Goal: Task Accomplishment & Management: Manage account settings

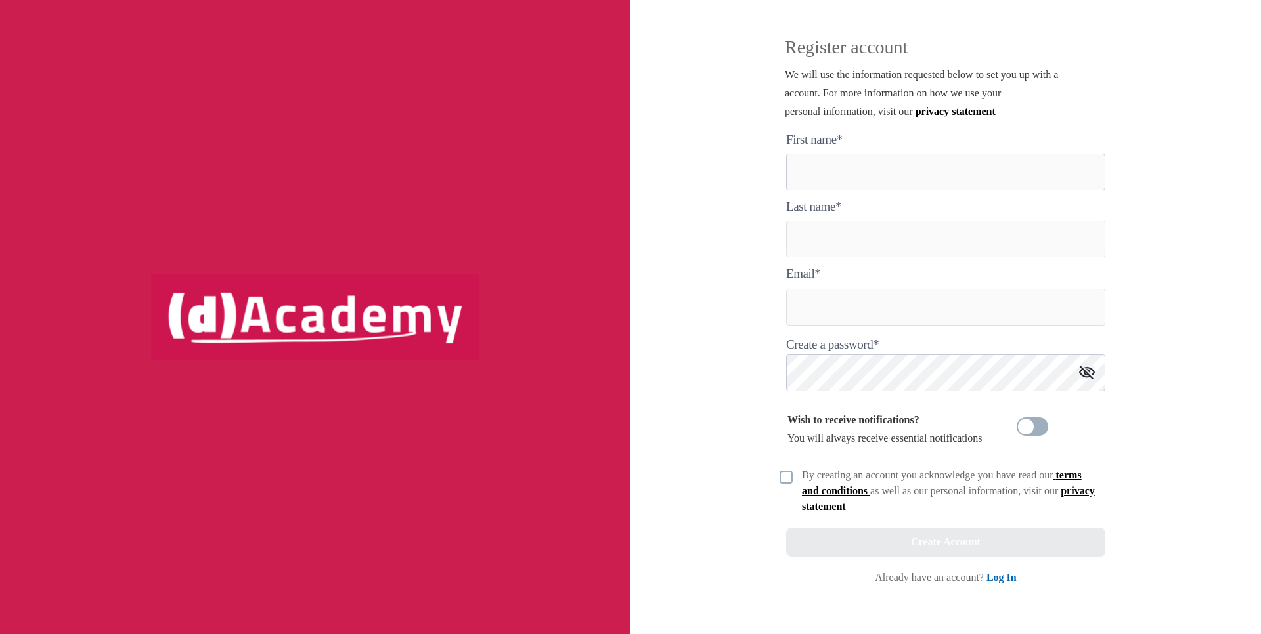
click at [838, 177] on here "text" at bounding box center [945, 172] width 319 height 37
type here "*"
type here "******"
type input "******"
type input "**********"
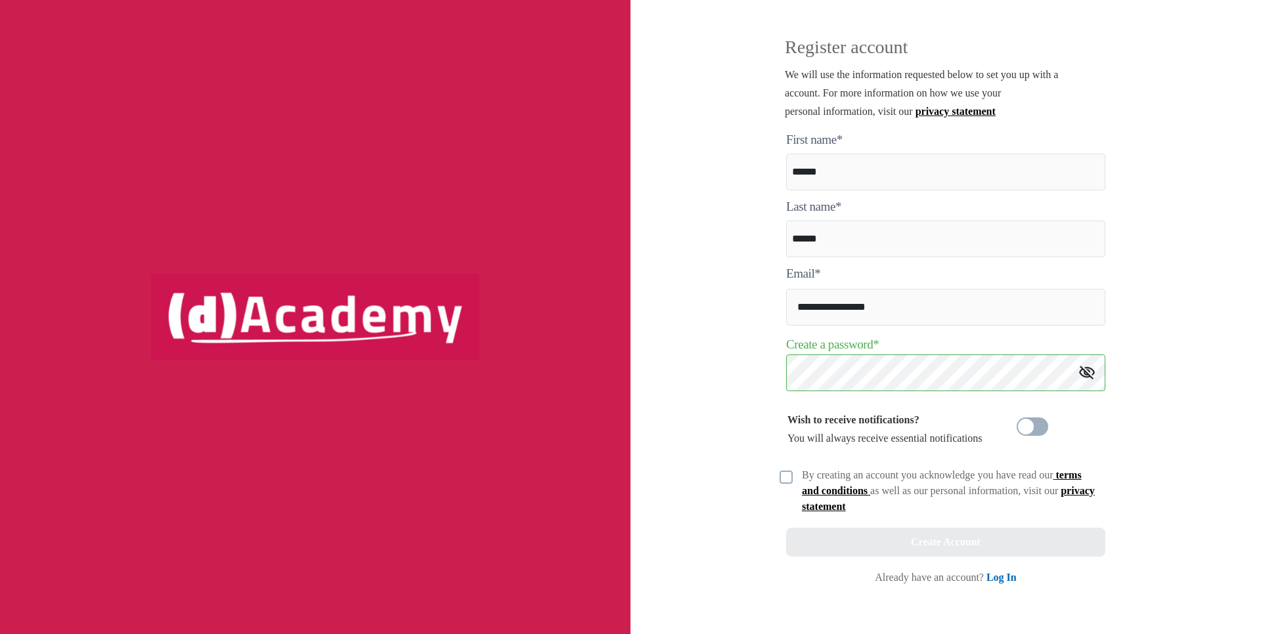
click at [1089, 369] on img at bounding box center [1087, 373] width 16 height 14
click at [1028, 418] on span at bounding box center [1032, 427] width 32 height 18
click at [779, 473] on img at bounding box center [785, 477] width 13 height 13
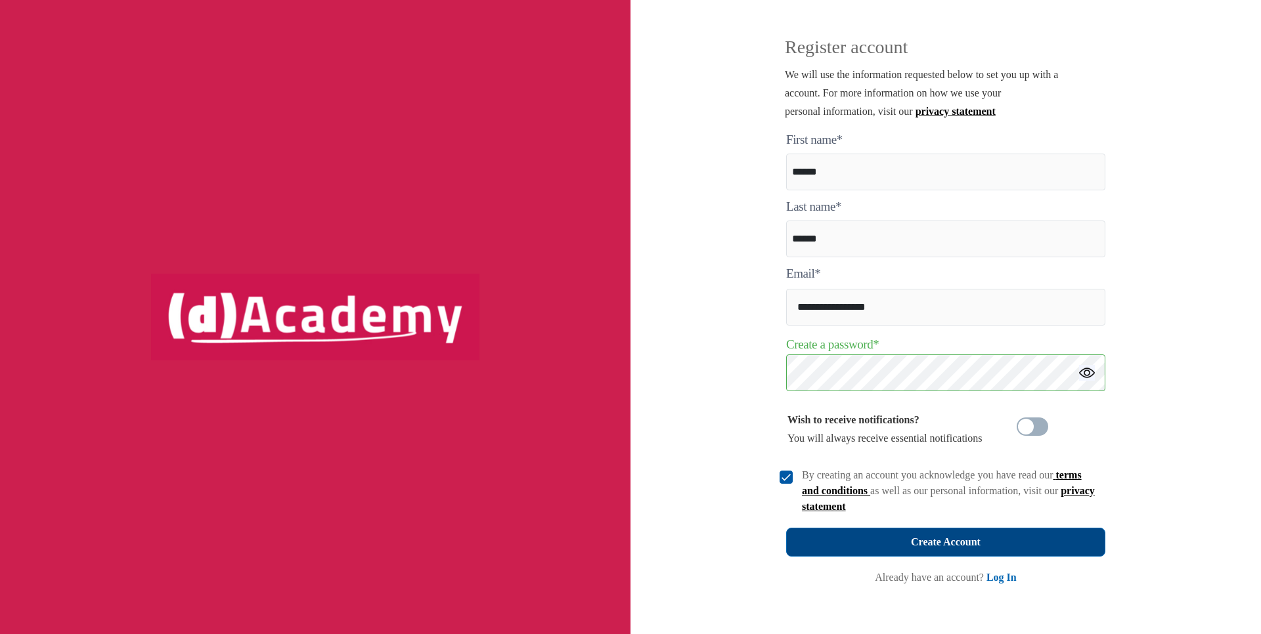
click at [825, 548] on button "Create Account" at bounding box center [945, 542] width 319 height 29
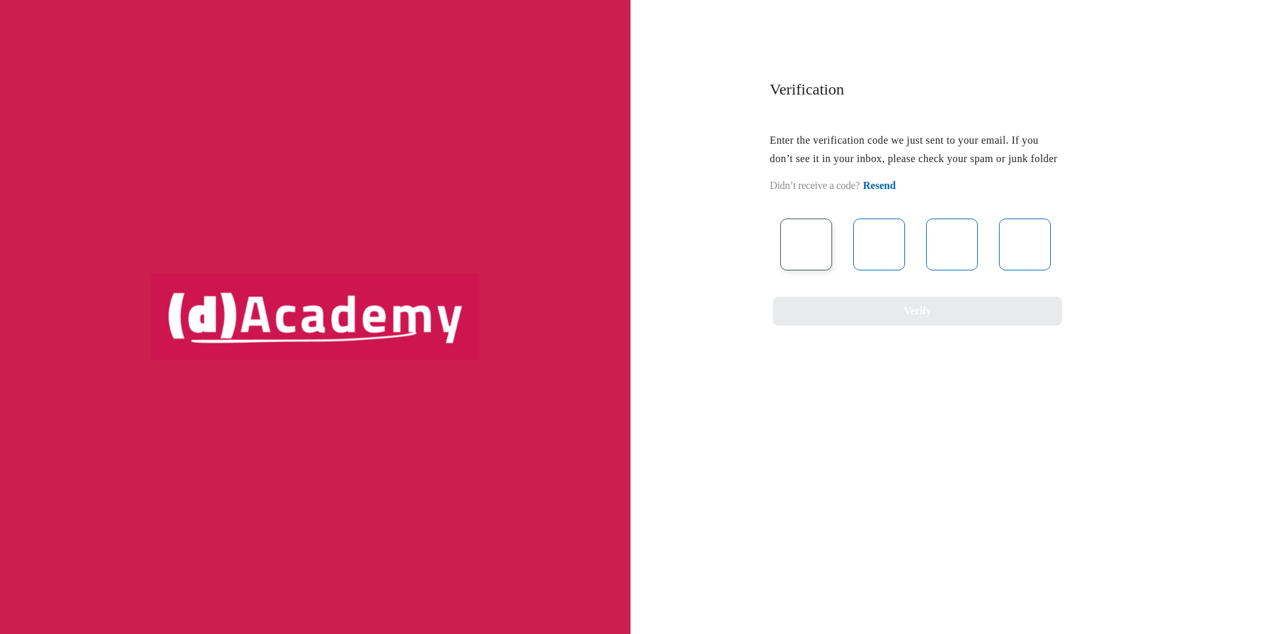
paste input "*"
click at [790, 232] on input "*" at bounding box center [806, 245] width 52 height 52
type input "*"
paste input "*"
type input "*"
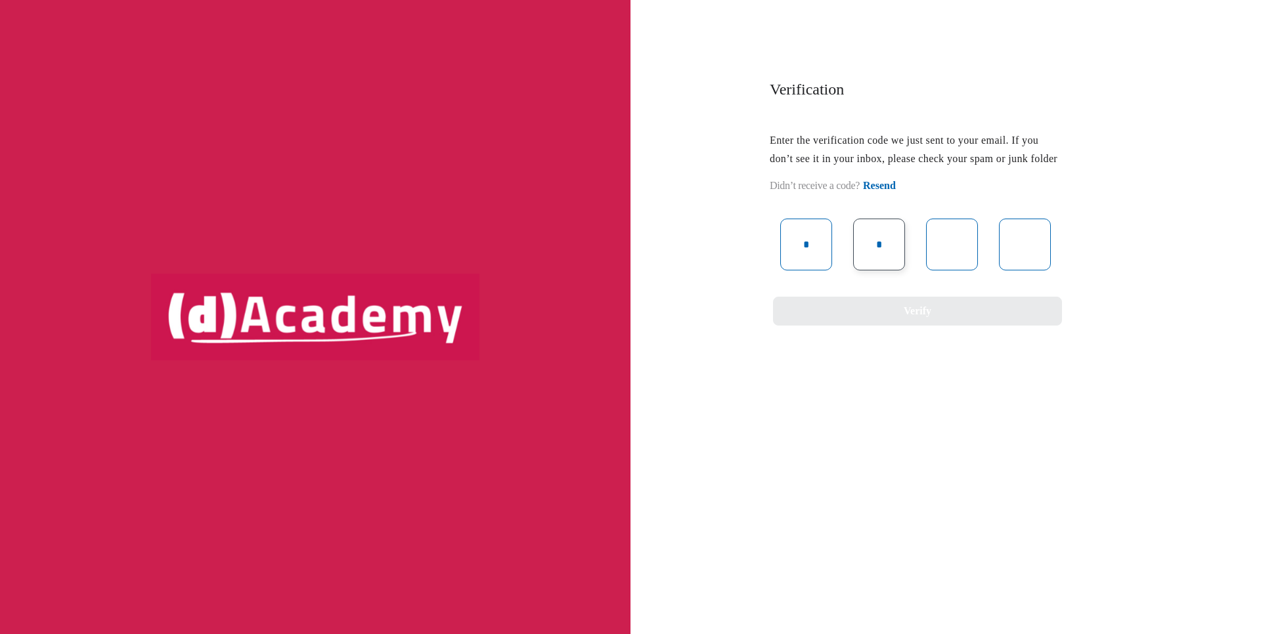
type input "*"
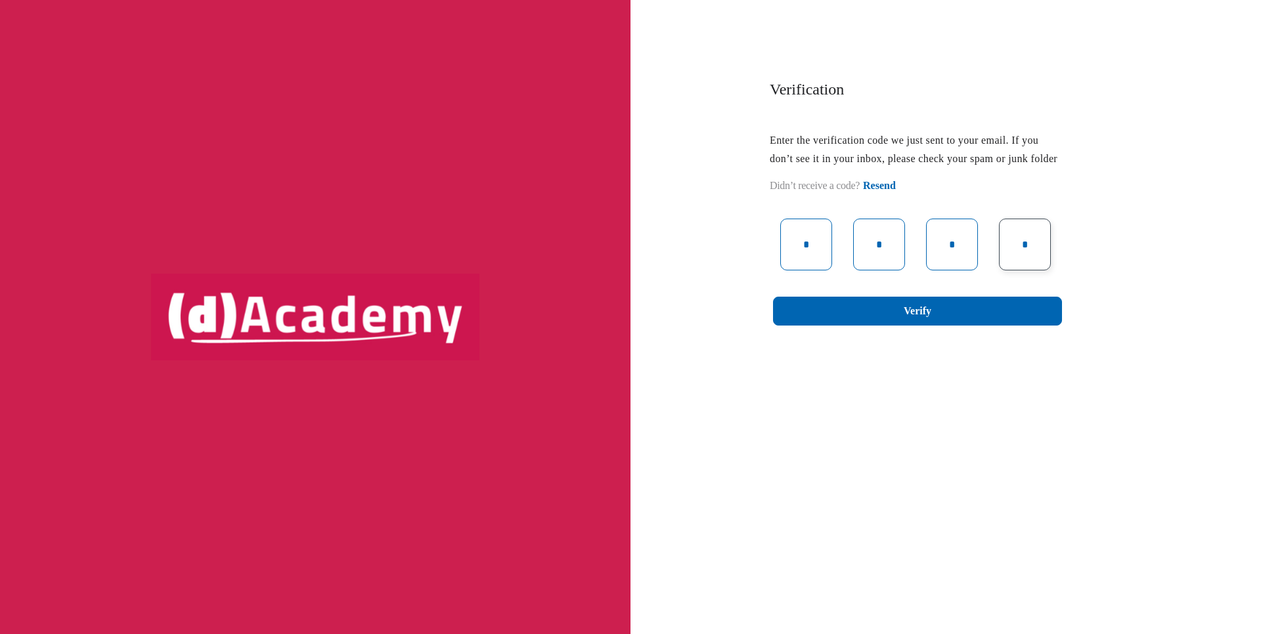
type input "*"
click at [888, 318] on button "Verify" at bounding box center [917, 311] width 289 height 29
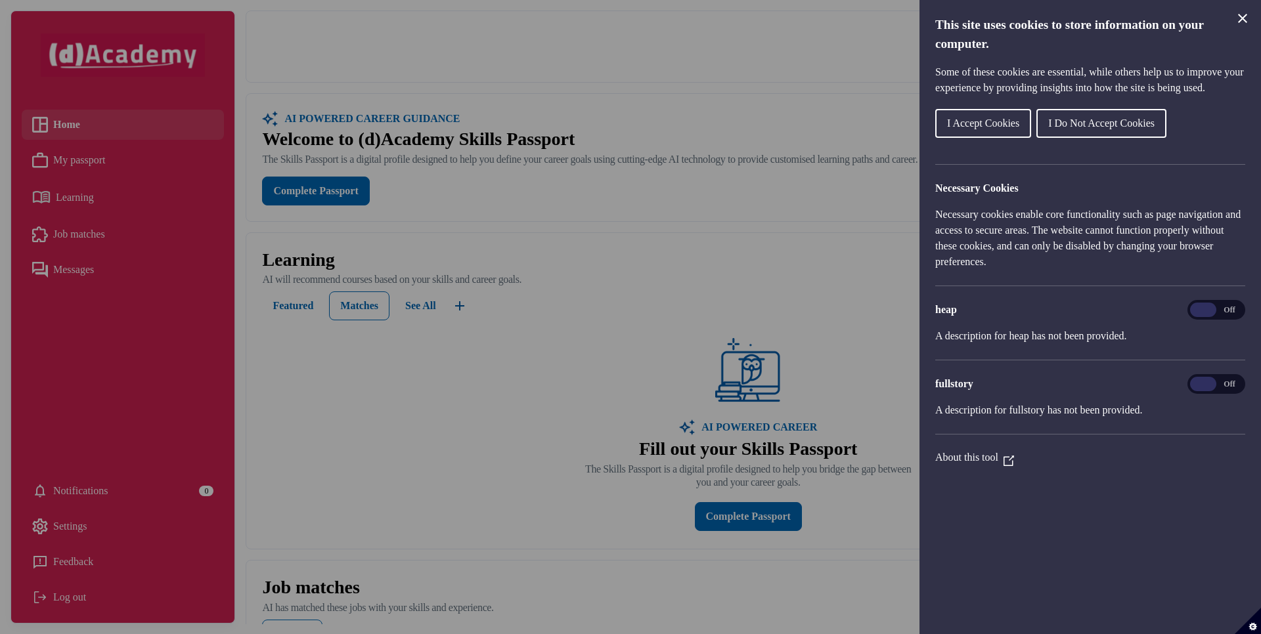
click at [1055, 126] on span "I Do Not Accept Cookies" at bounding box center [1101, 123] width 106 height 11
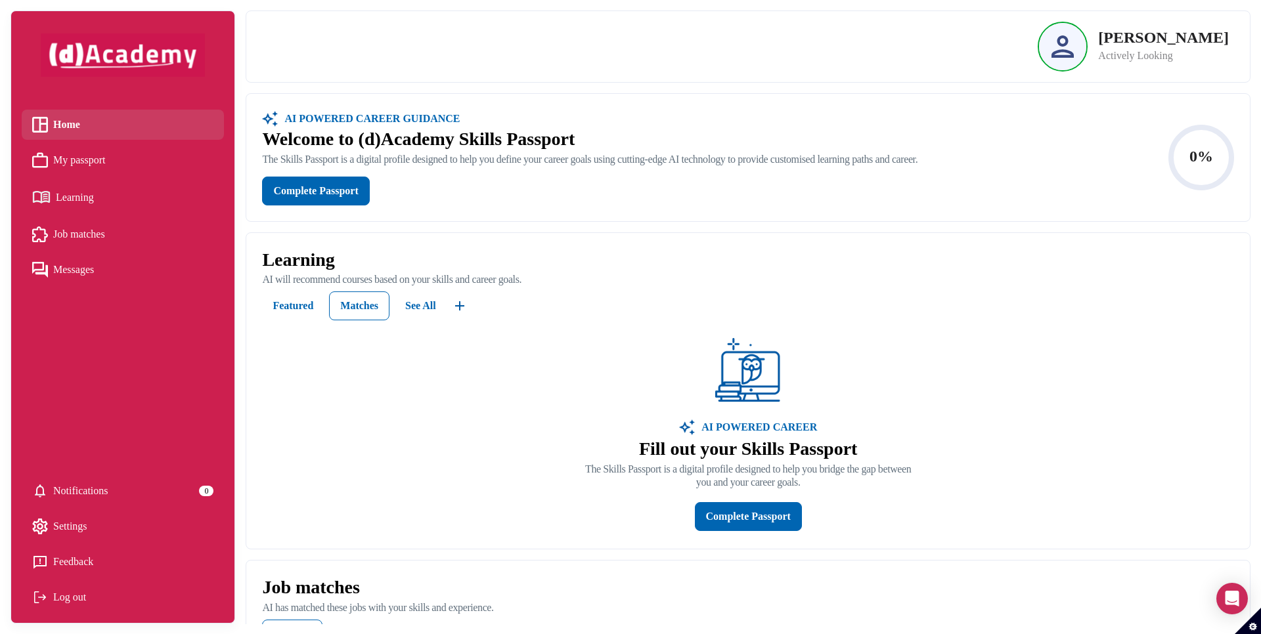
click at [330, 209] on div "AI POWERED CAREER GUIDANCE Welcome to (d)Academy Skills Passport The Skills Pas…" at bounding box center [747, 157] width 1003 height 127
click at [328, 204] on button "Complete Passport" at bounding box center [315, 191] width 107 height 29
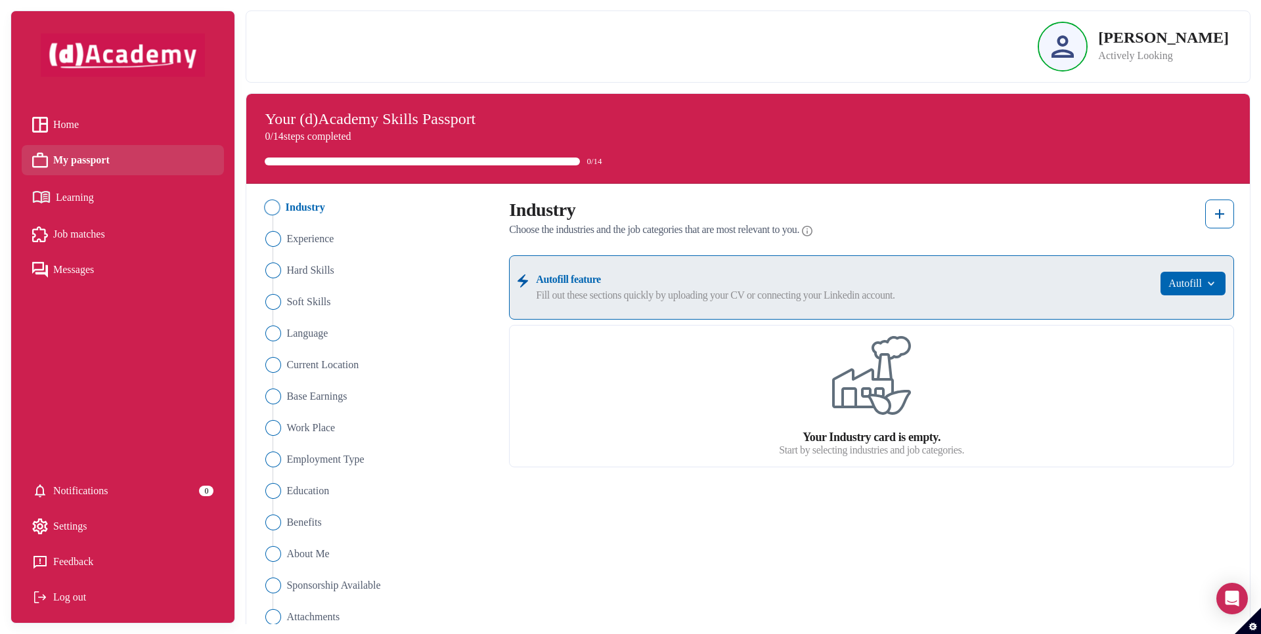
click at [976, 418] on div "Your Industry card is empty. Start by selecting industries and job categories." at bounding box center [871, 396] width 725 height 142
click at [894, 445] on label "Start by selecting industries and job categories." at bounding box center [871, 450] width 185 height 12
click at [1178, 276] on button "Autofill" at bounding box center [1192, 284] width 65 height 24
click at [1221, 219] on img at bounding box center [1219, 214] width 16 height 16
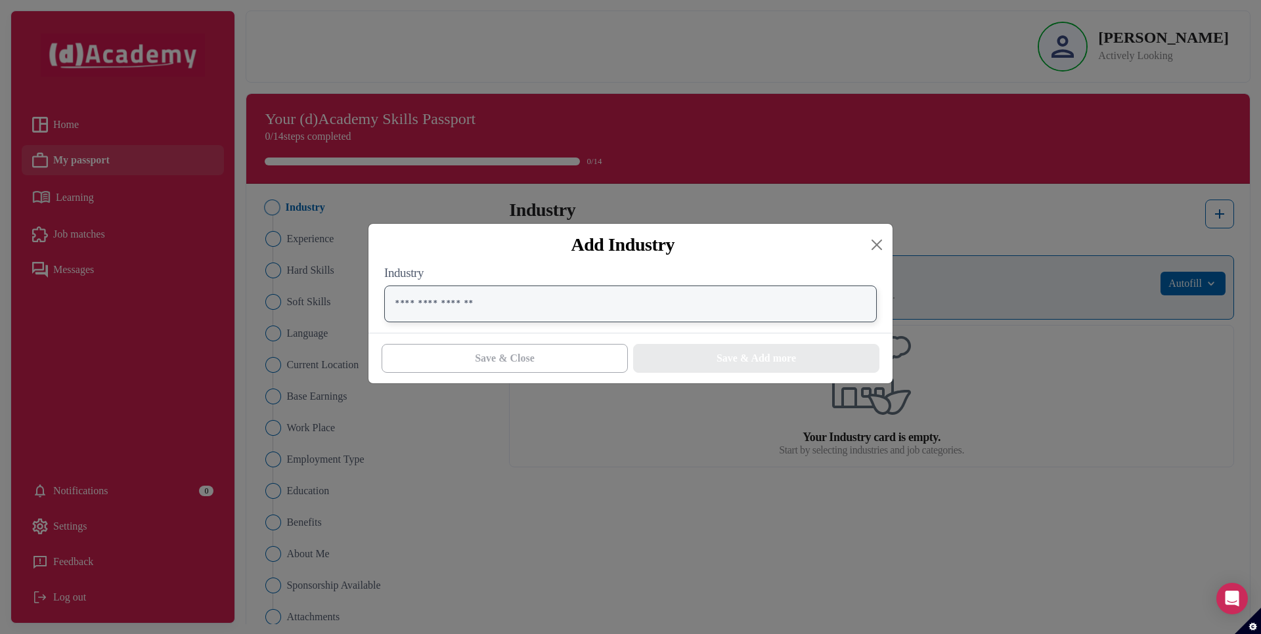
click at [770, 313] on input "text" at bounding box center [630, 304] width 492 height 37
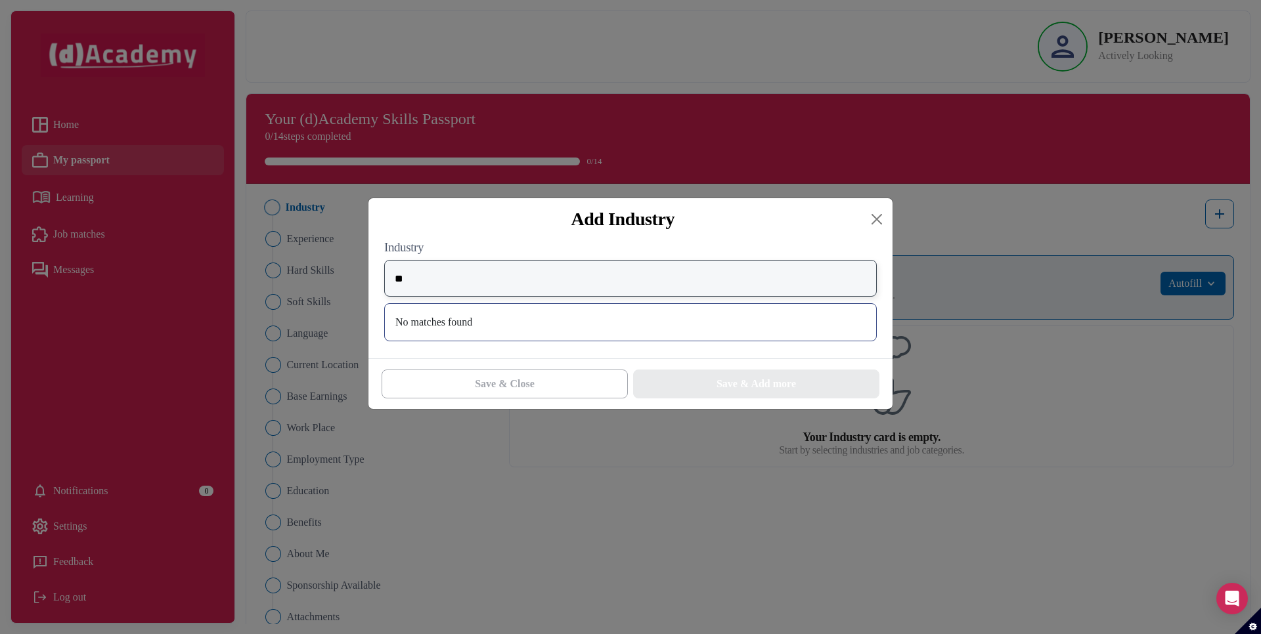
type input "*"
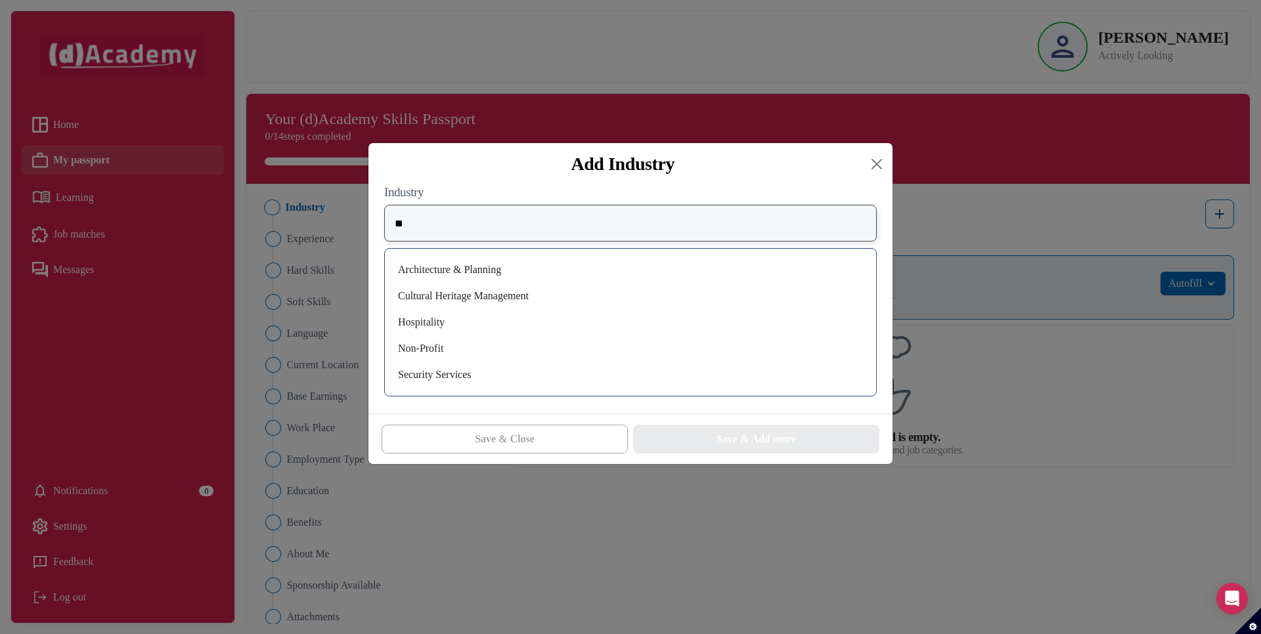
type input "*"
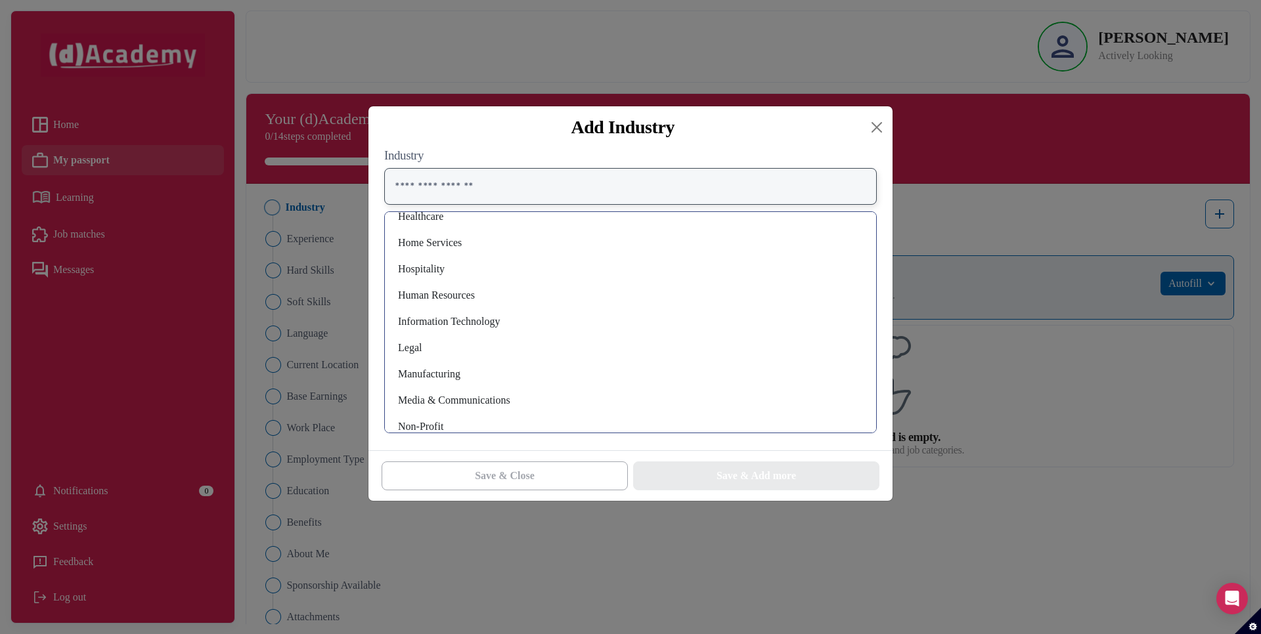
scroll to position [639, 0]
click at [448, 335] on div "Information Technology" at bounding box center [630, 328] width 470 height 21
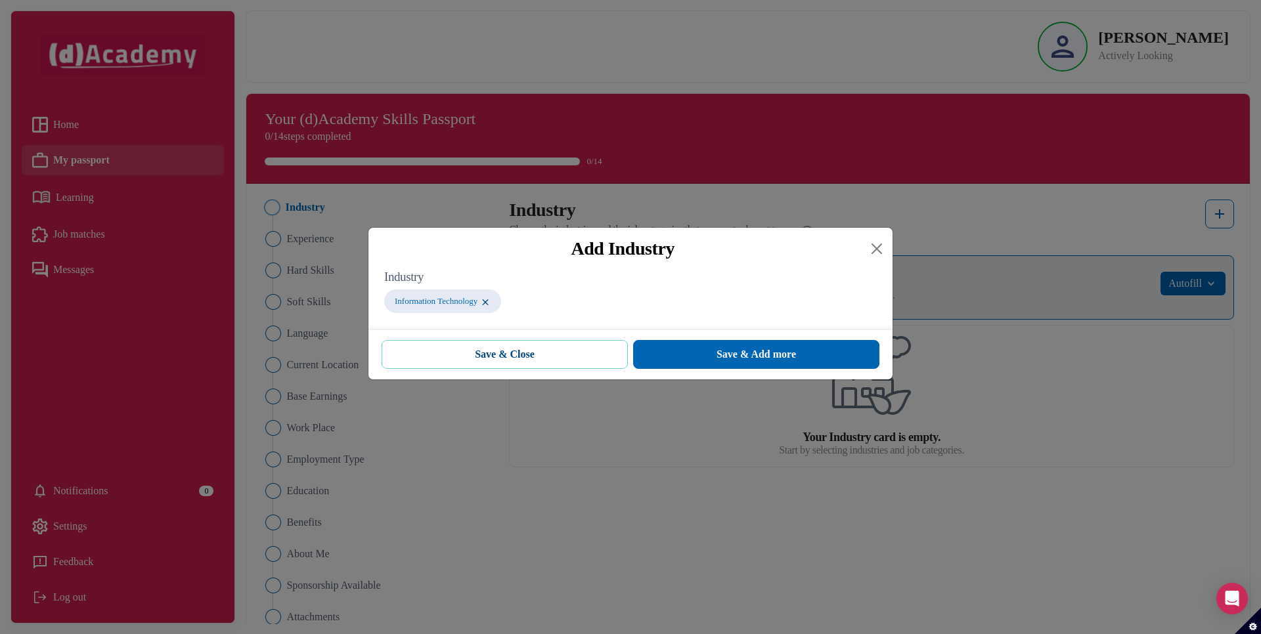
click at [582, 366] on button "Save & Close" at bounding box center [504, 354] width 246 height 29
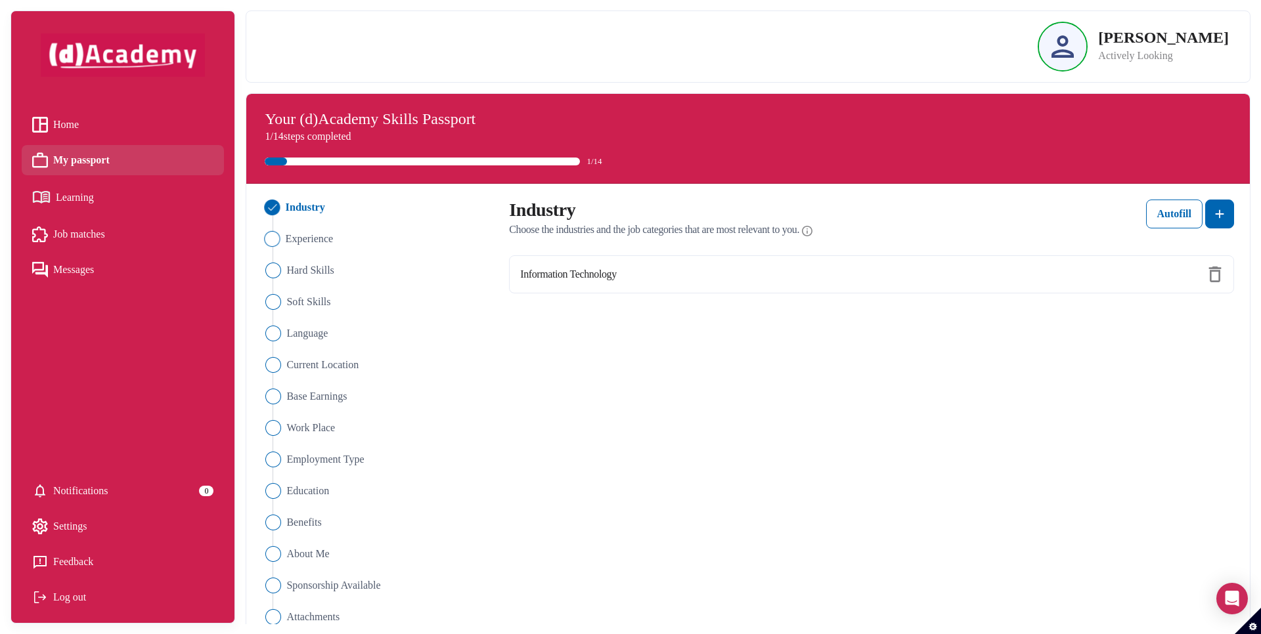
click at [280, 244] on li "Experience" at bounding box center [377, 239] width 233 height 16
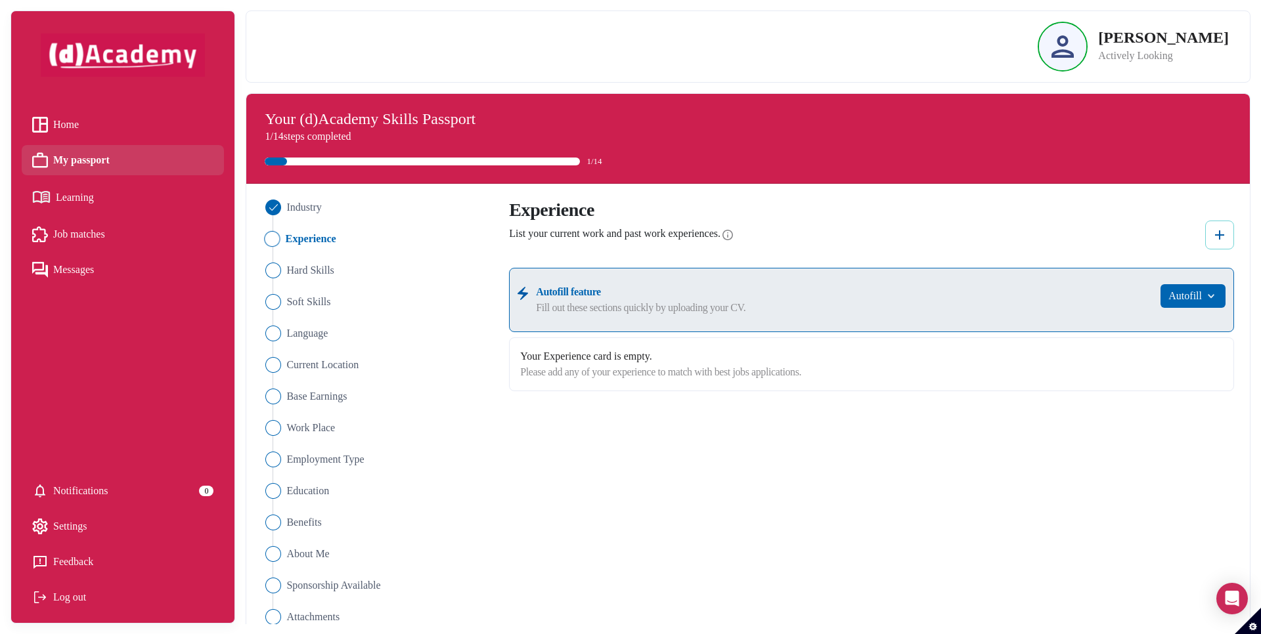
click at [1218, 238] on img at bounding box center [1219, 235] width 16 height 16
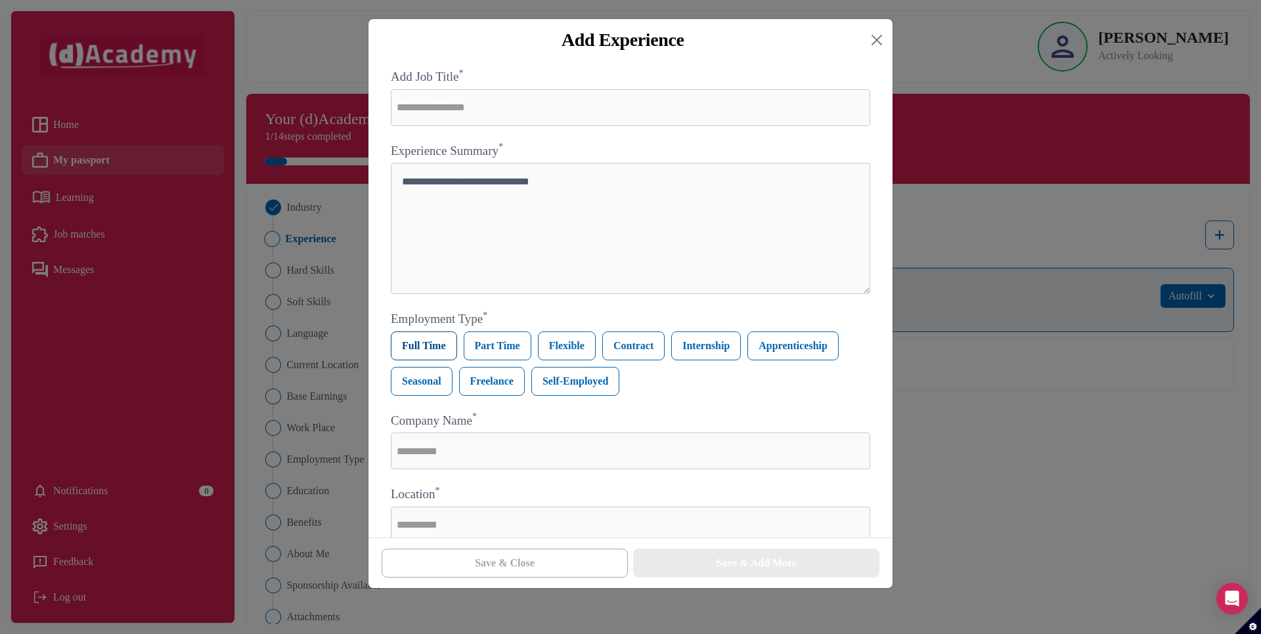
click at [431, 345] on label "Full Time" at bounding box center [424, 346] width 66 height 29
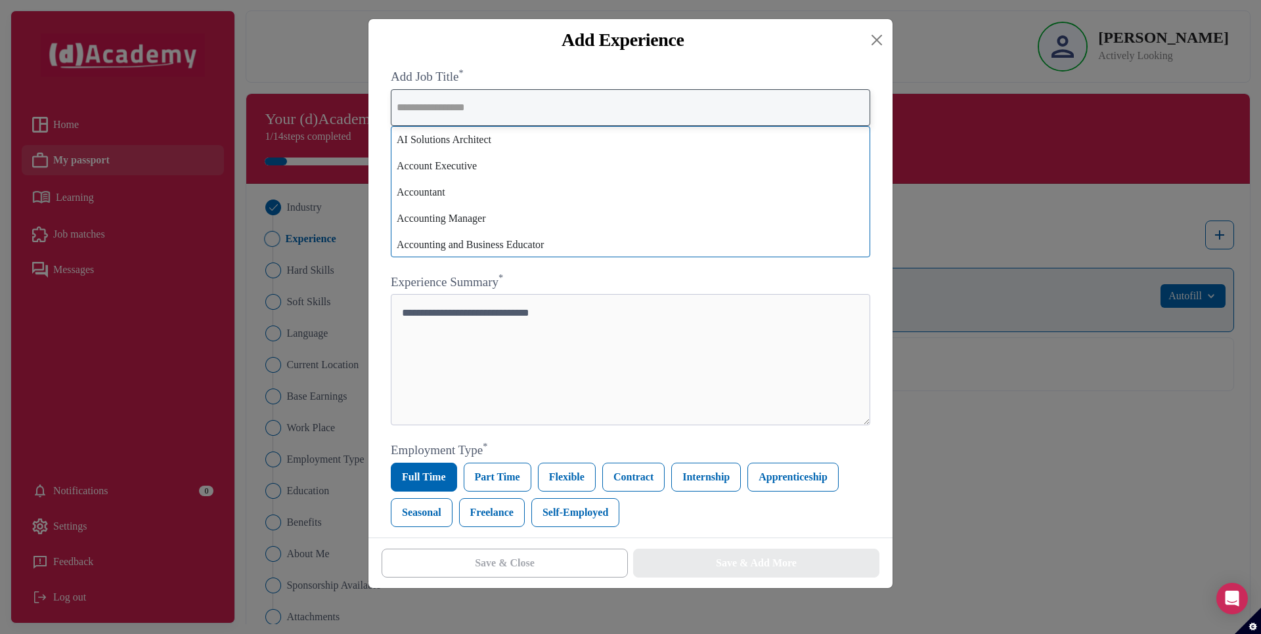
click at [518, 115] on input "text" at bounding box center [630, 107] width 479 height 37
type input "*"
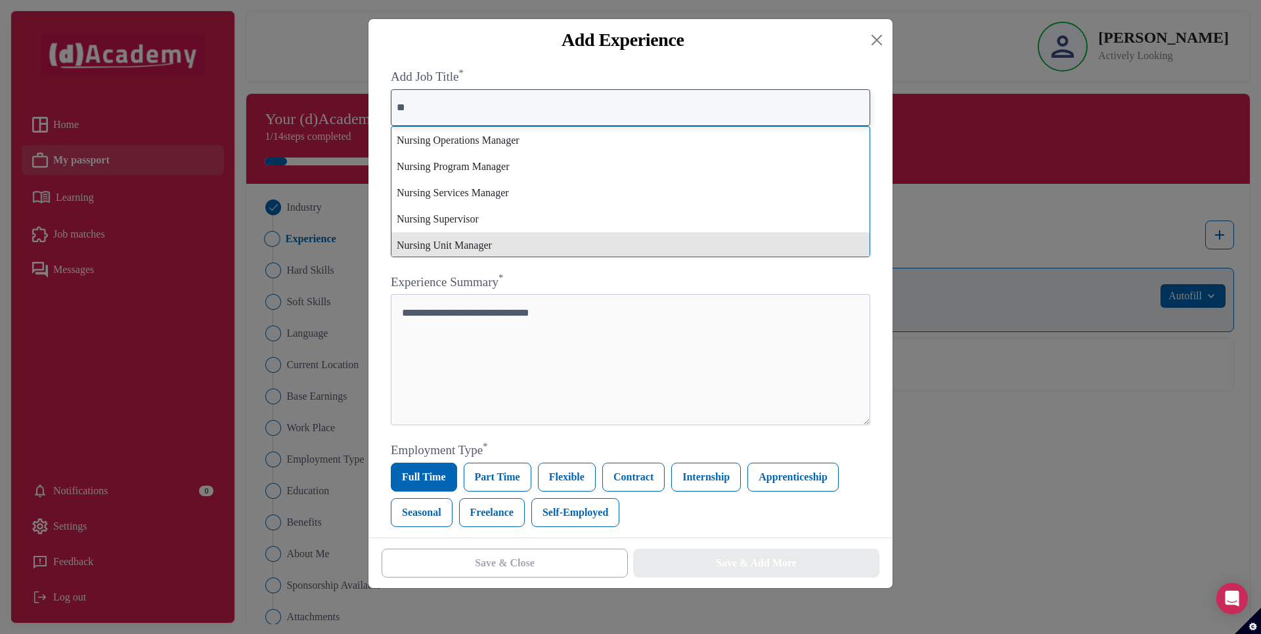
scroll to position [2339, 0]
type input "*"
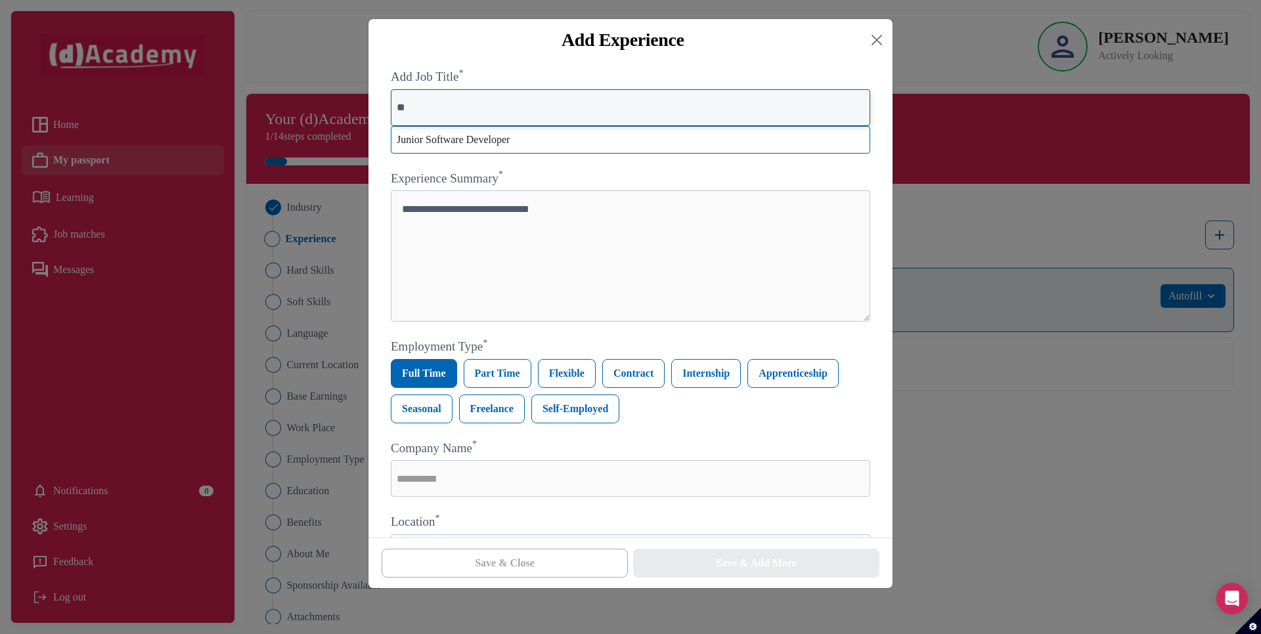
type input "*"
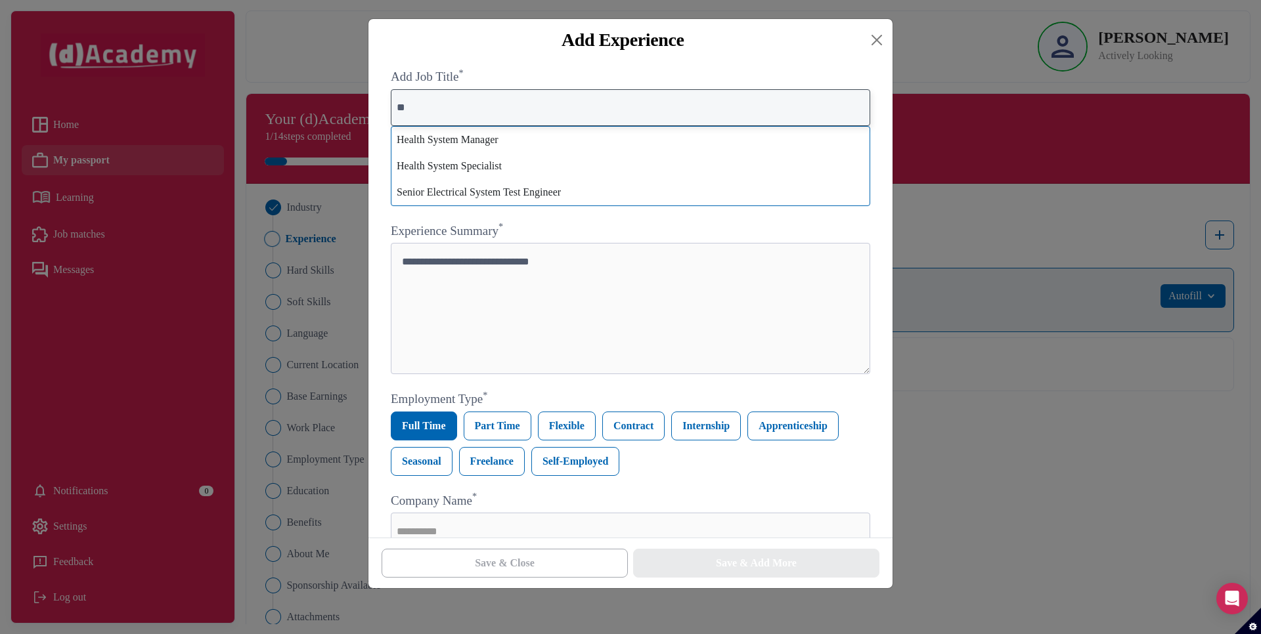
type input "*"
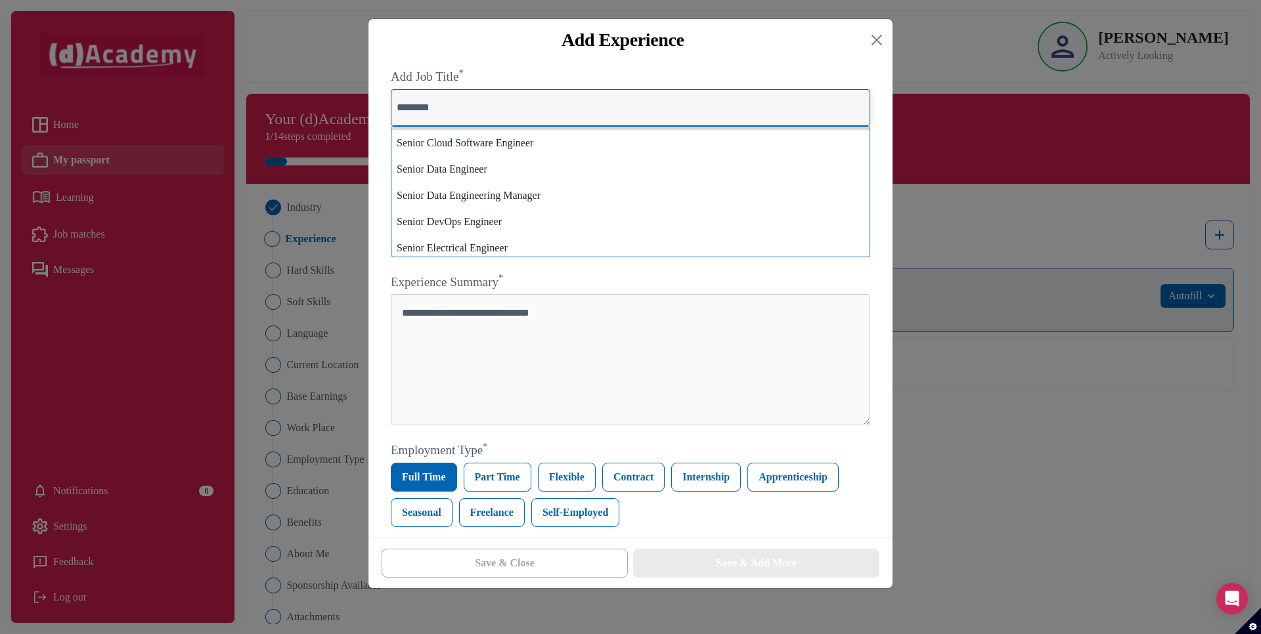
scroll to position [659, 0]
type input "*"
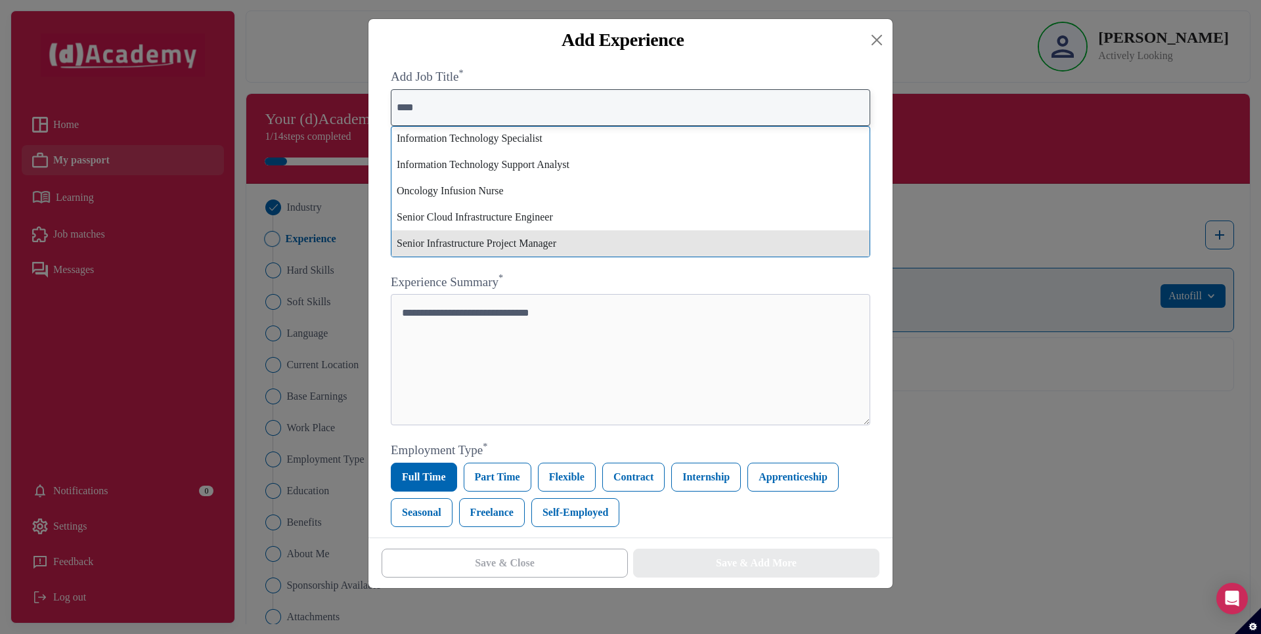
scroll to position [0, 0]
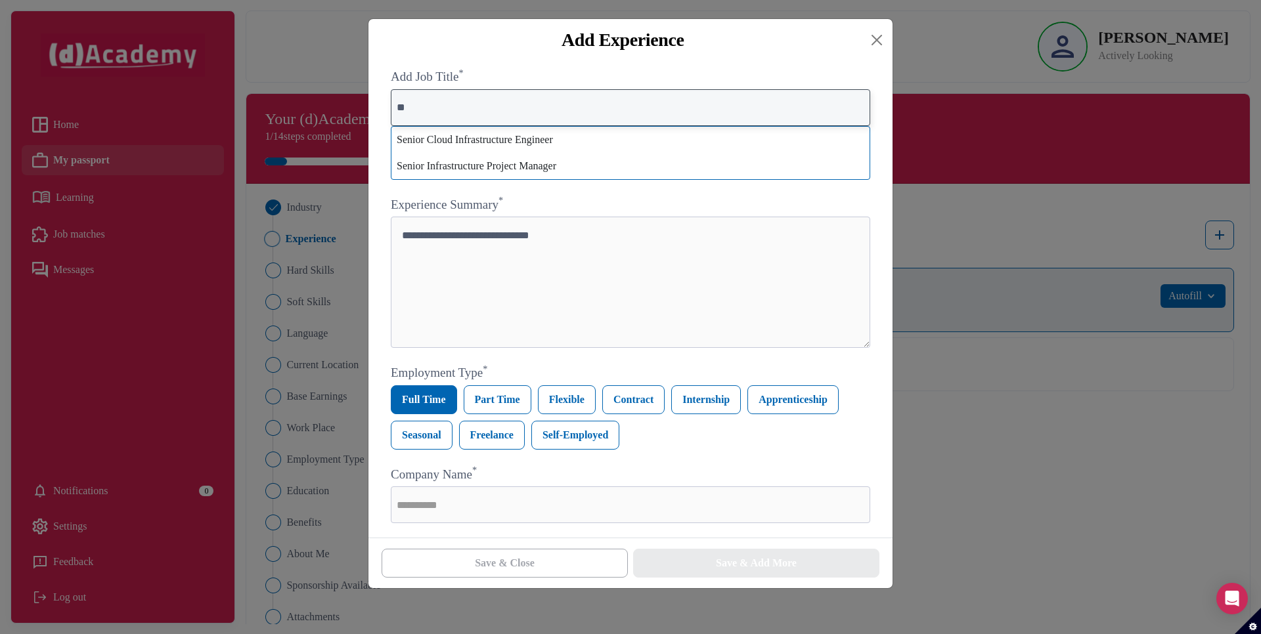
type input "*"
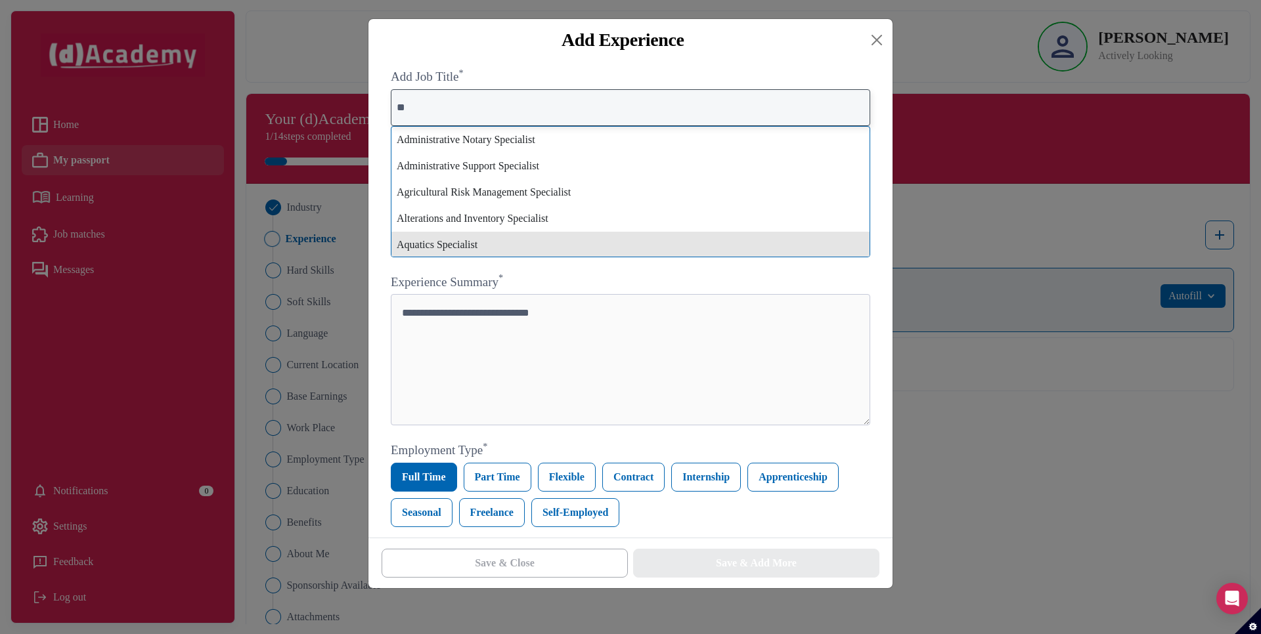
type input "*"
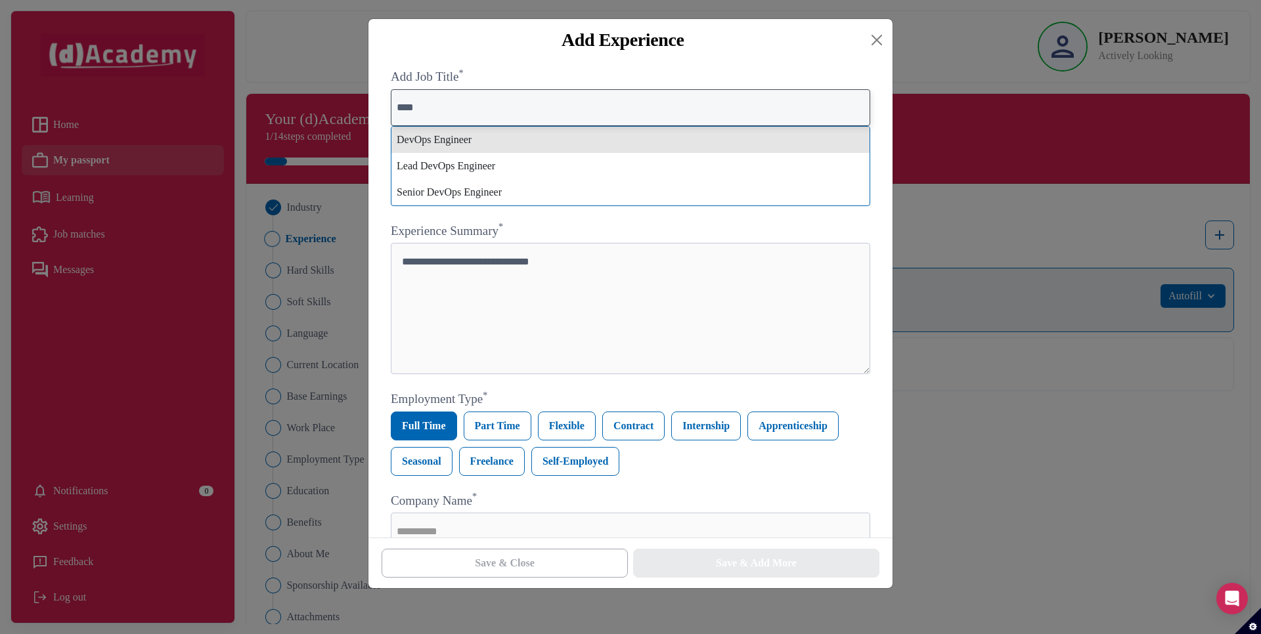
type input "****"
click at [487, 129] on div "DevOps Engineer" at bounding box center [630, 140] width 478 height 26
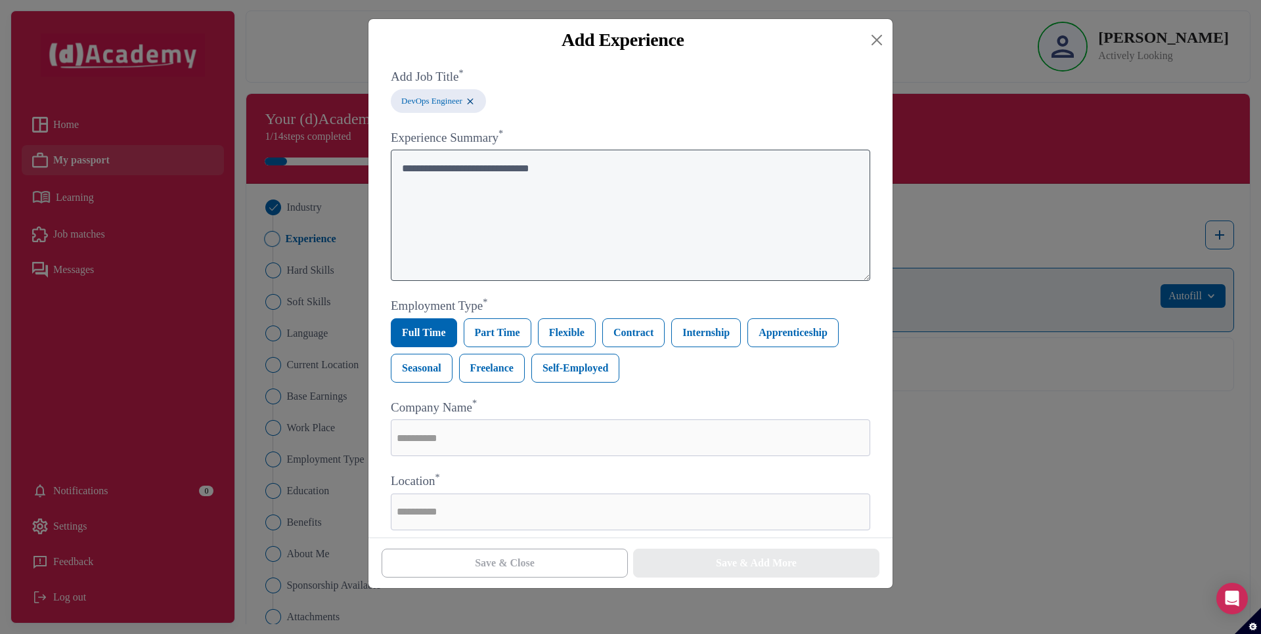
click at [504, 219] on textarea at bounding box center [630, 215] width 479 height 131
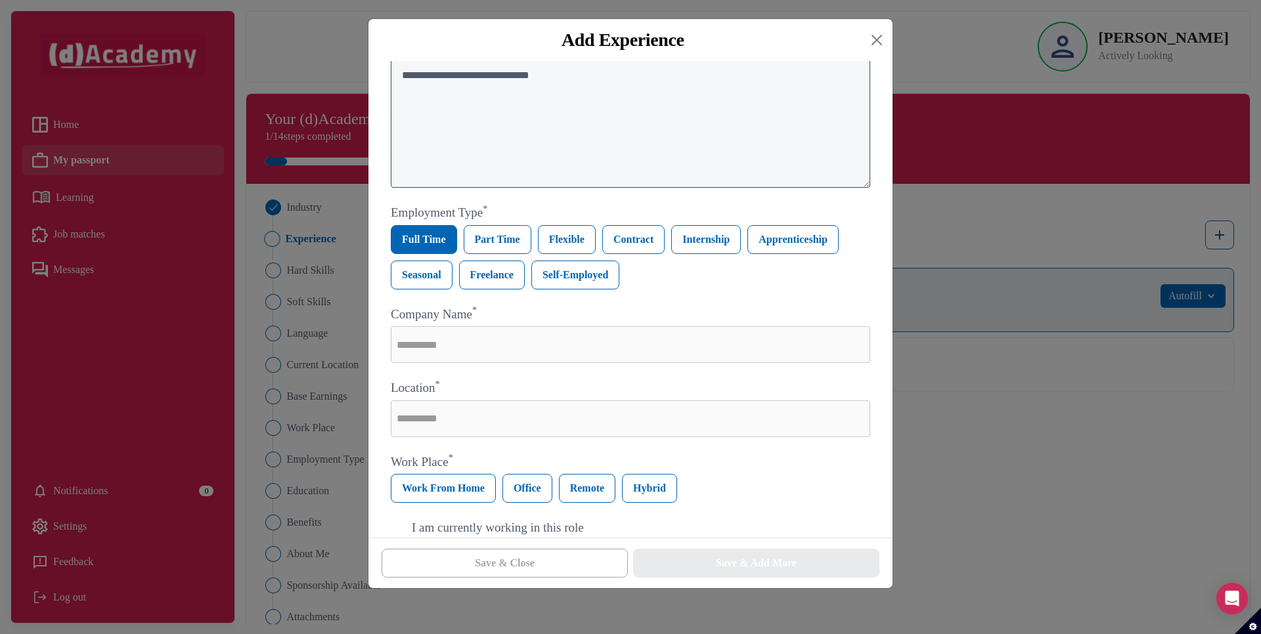
scroll to position [97, 0]
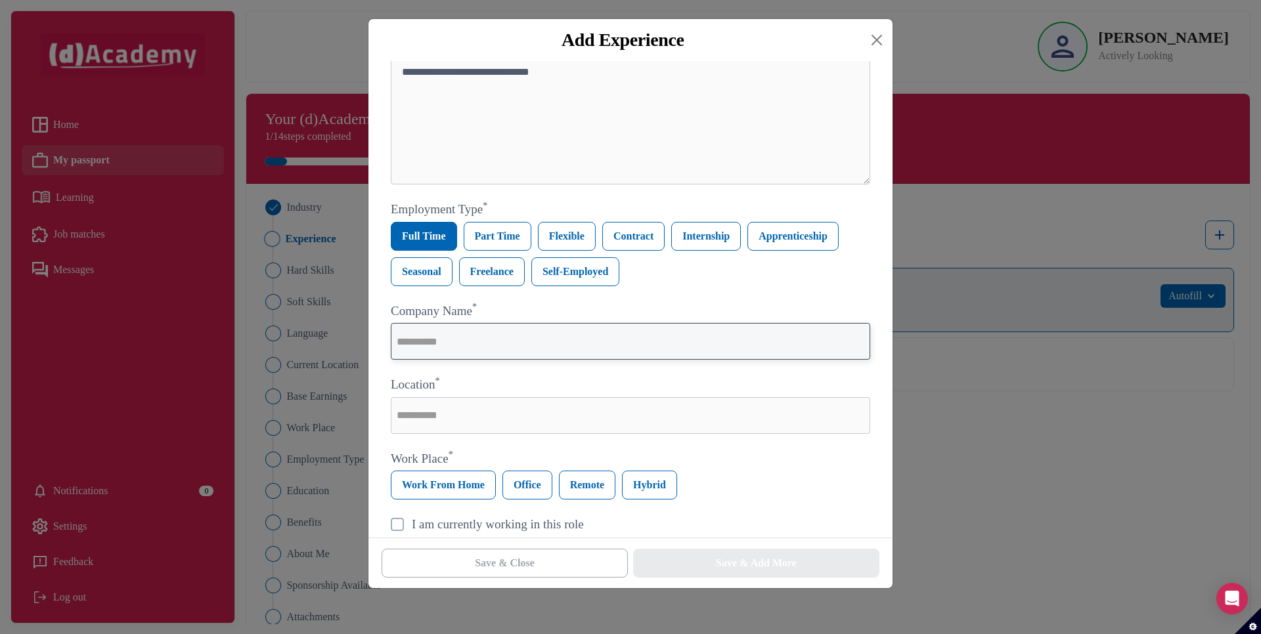
click at [466, 348] on input "text" at bounding box center [630, 341] width 479 height 37
type input "***"
type input "*"
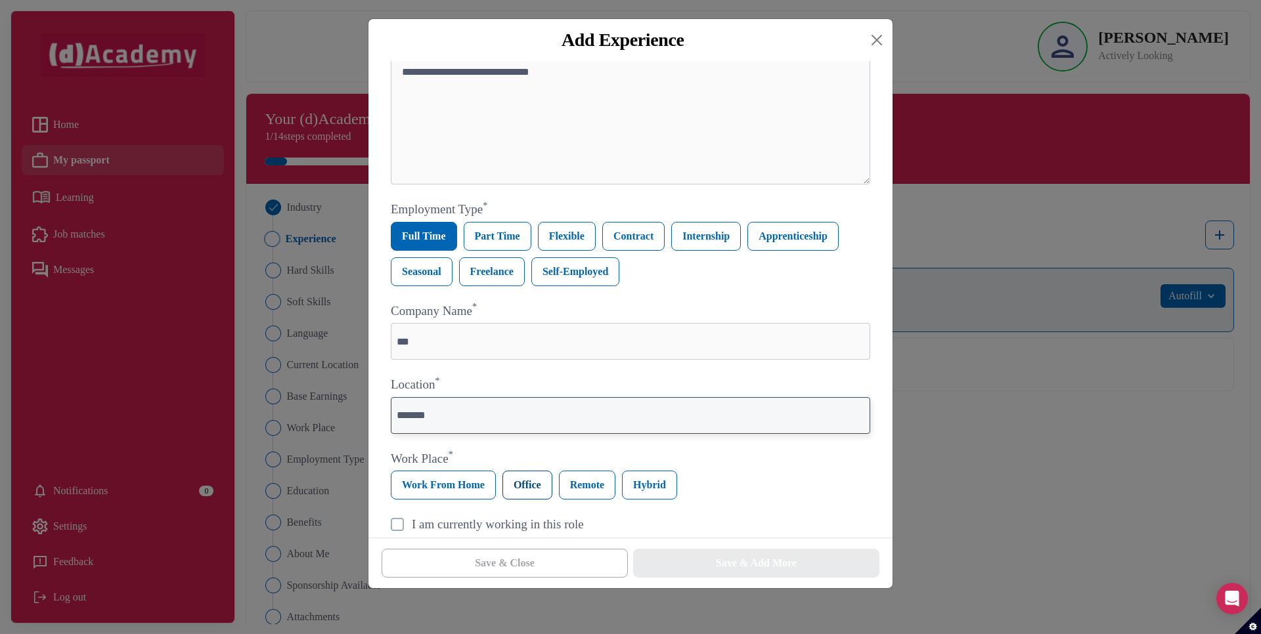
type input "*******"
click at [527, 493] on label "Office" at bounding box center [527, 485] width 50 height 29
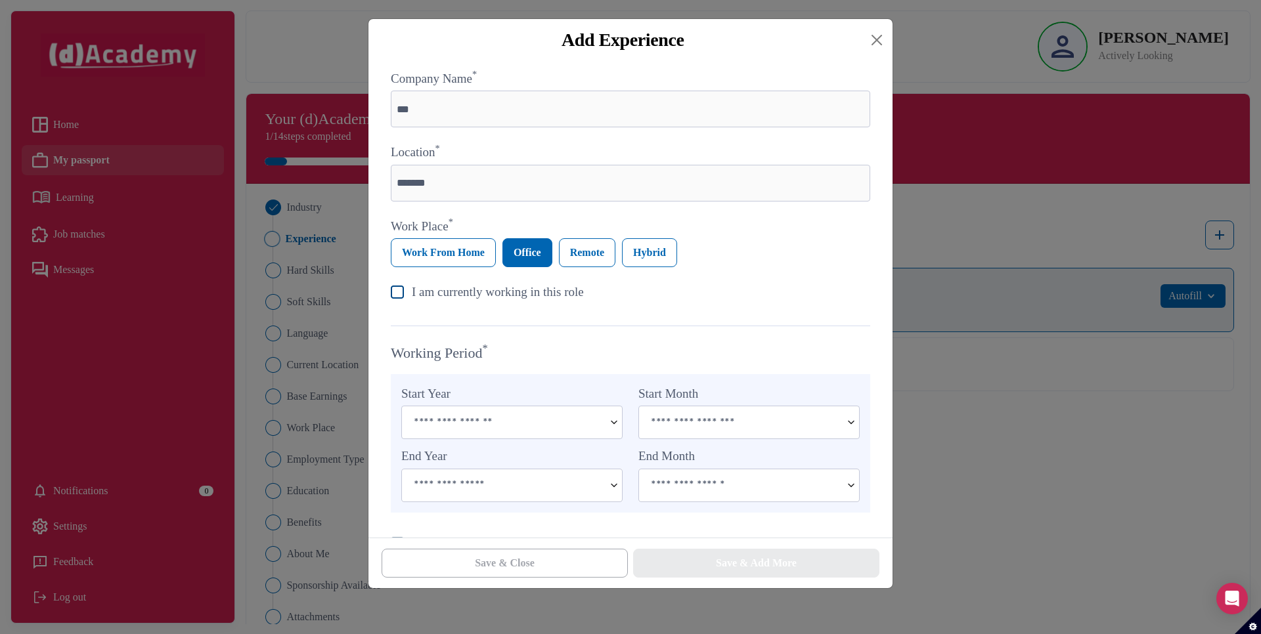
click at [395, 284] on div "I am currently working in this role" at bounding box center [630, 292] width 479 height 19
click at [442, 403] on div "Start Year" at bounding box center [511, 412] width 221 height 55
click at [465, 423] on input at bounding box center [503, 422] width 202 height 32
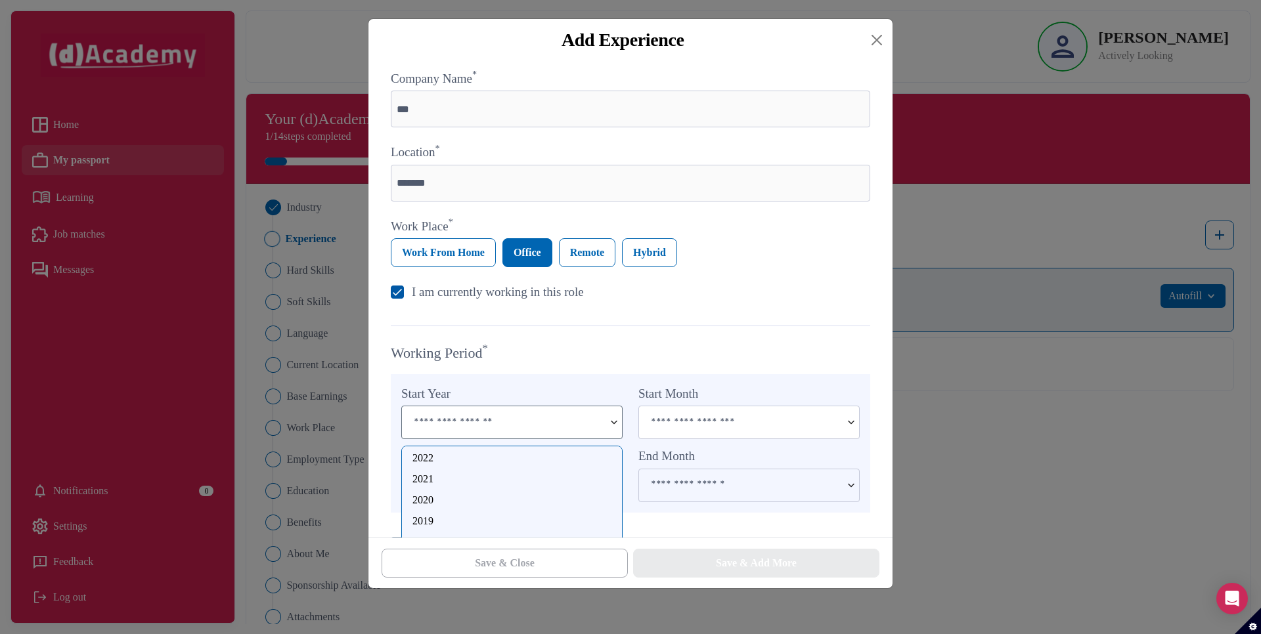
scroll to position [55, 0]
click at [433, 456] on div "2023" at bounding box center [511, 452] width 199 height 16
type input "****"
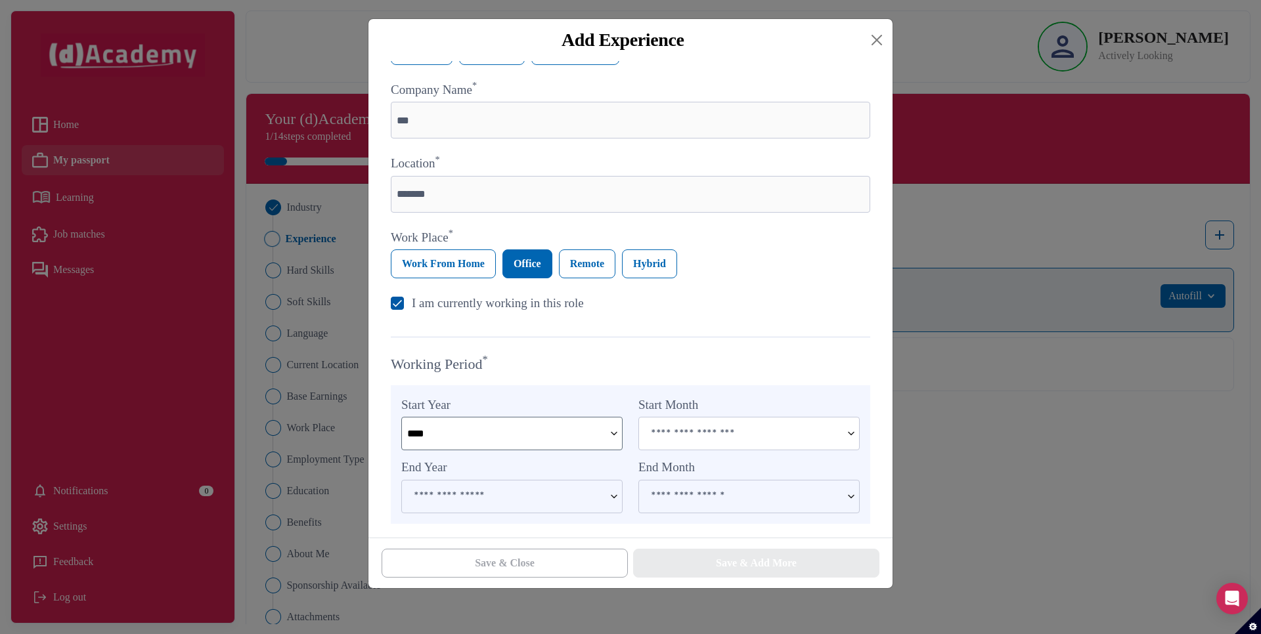
click at [448, 438] on input "****" at bounding box center [503, 434] width 202 height 32
click at [666, 419] on input at bounding box center [740, 434] width 202 height 32
click at [676, 527] on div "August" at bounding box center [748, 523] width 199 height 16
click at [682, 438] on input "******" at bounding box center [740, 434] width 202 height 32
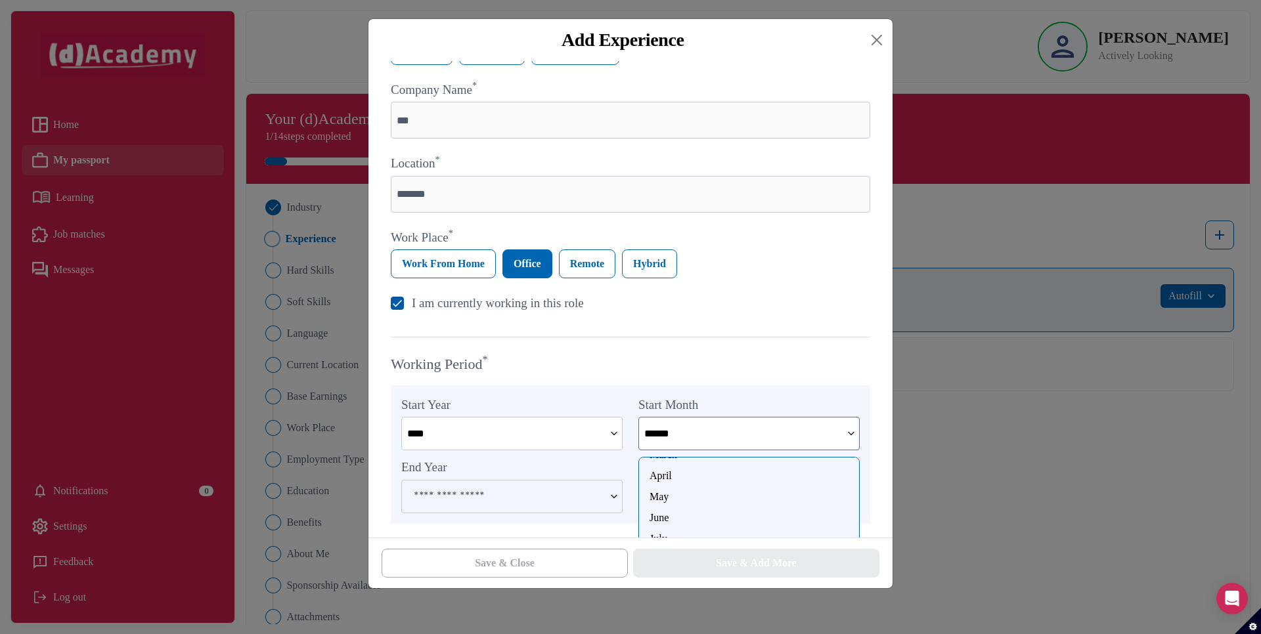
scroll to position [68, 0]
click at [672, 509] on div "June" at bounding box center [748, 514] width 199 height 16
type input "****"
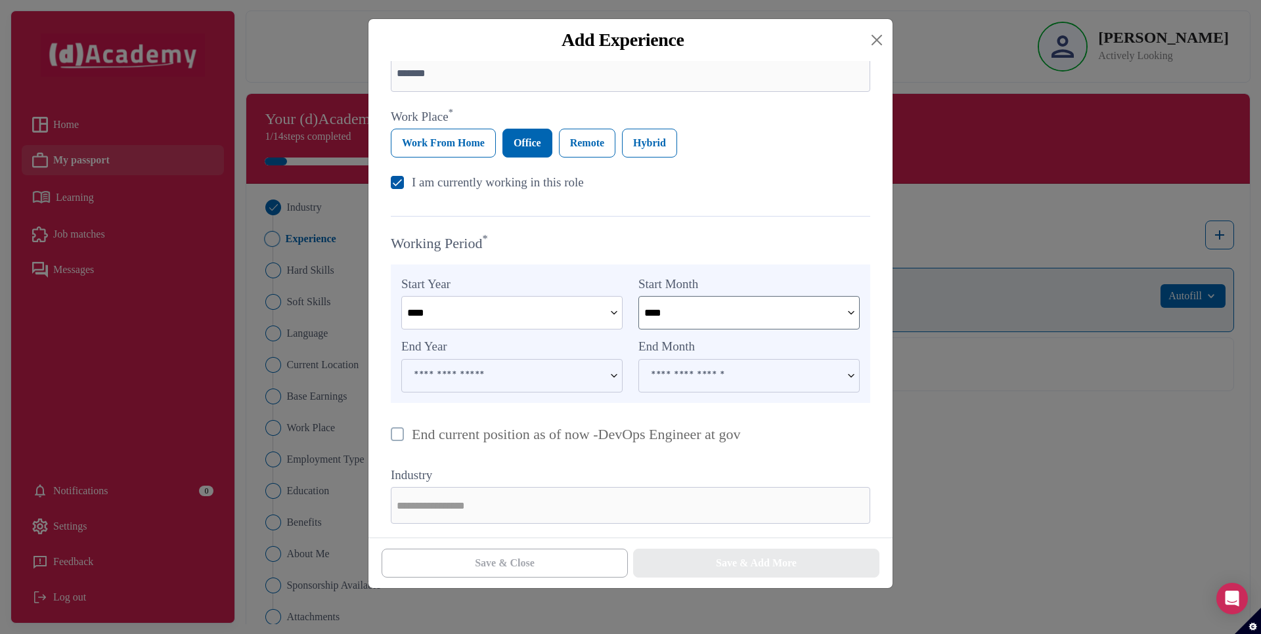
scroll to position [442, 0]
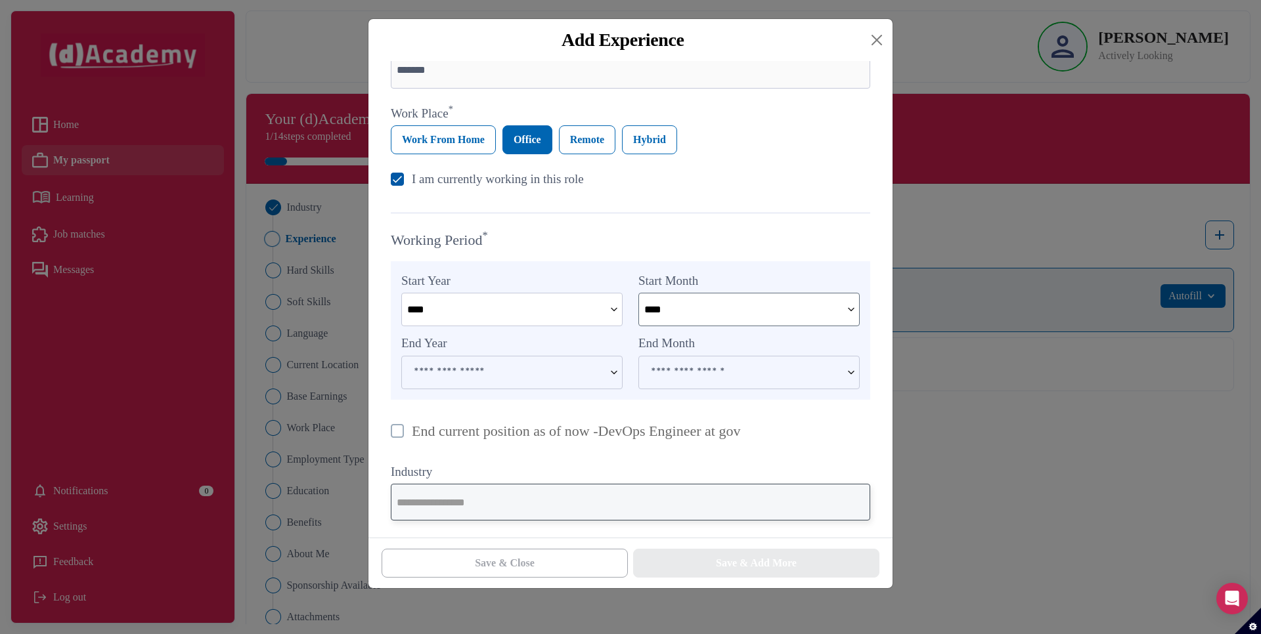
click at [465, 494] on input "text" at bounding box center [630, 502] width 479 height 37
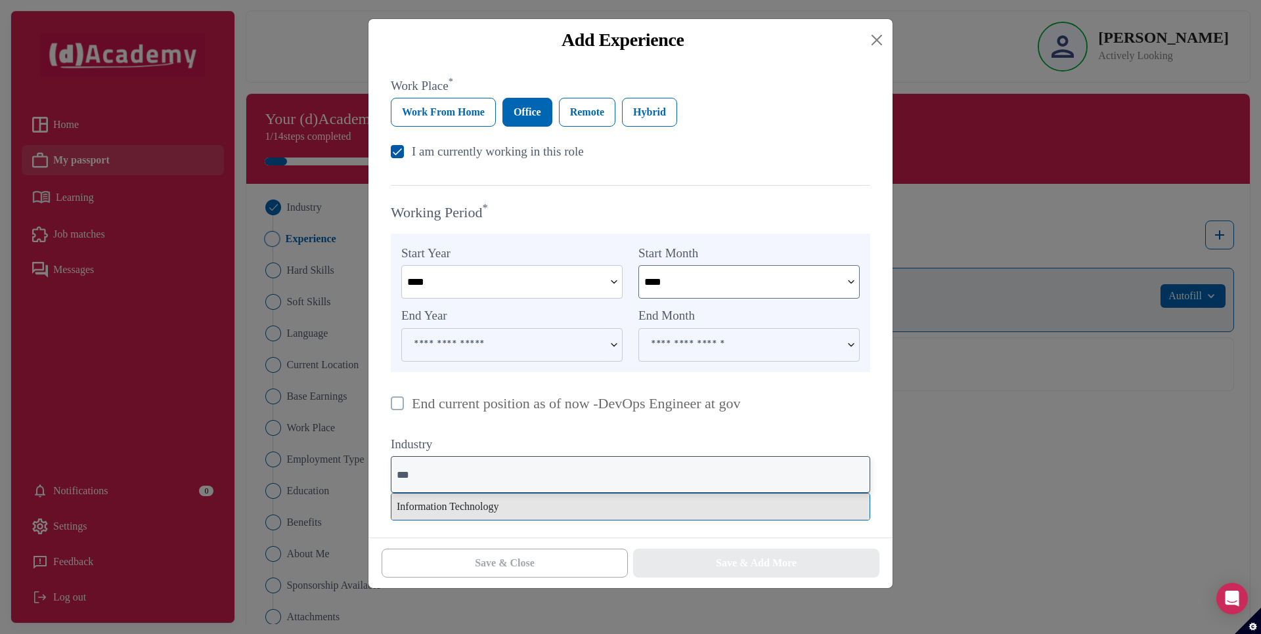
scroll to position [469, 0]
type input "***"
click at [465, 494] on div "Information Technology" at bounding box center [630, 507] width 478 height 26
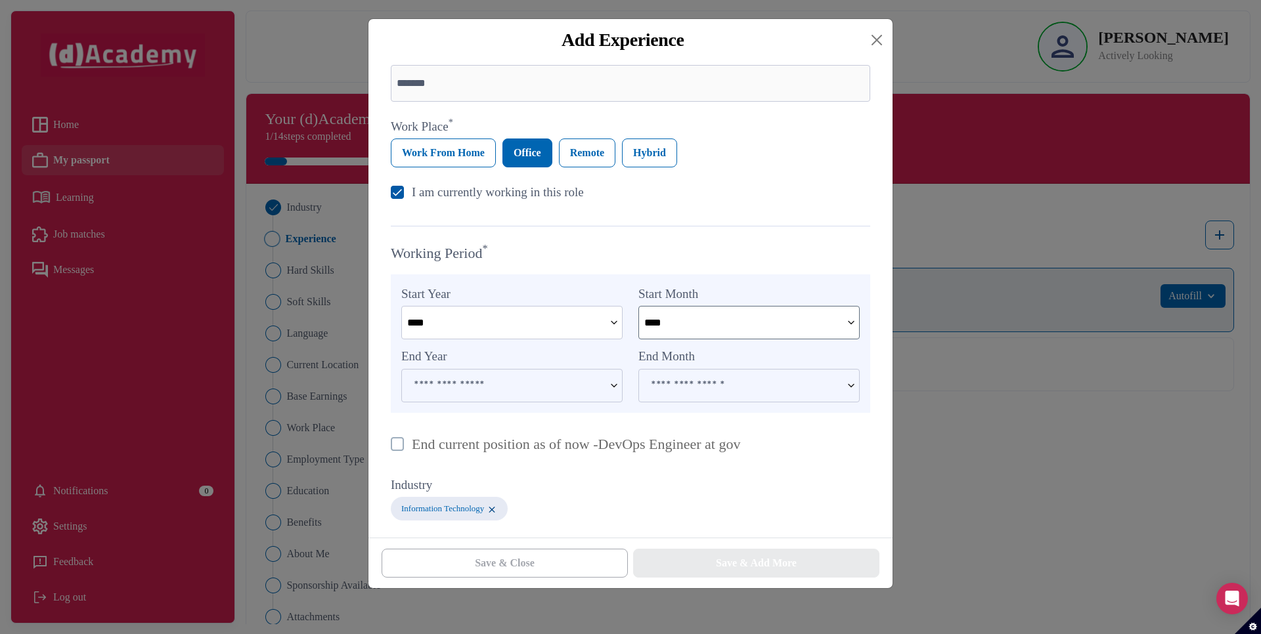
scroll to position [0, 0]
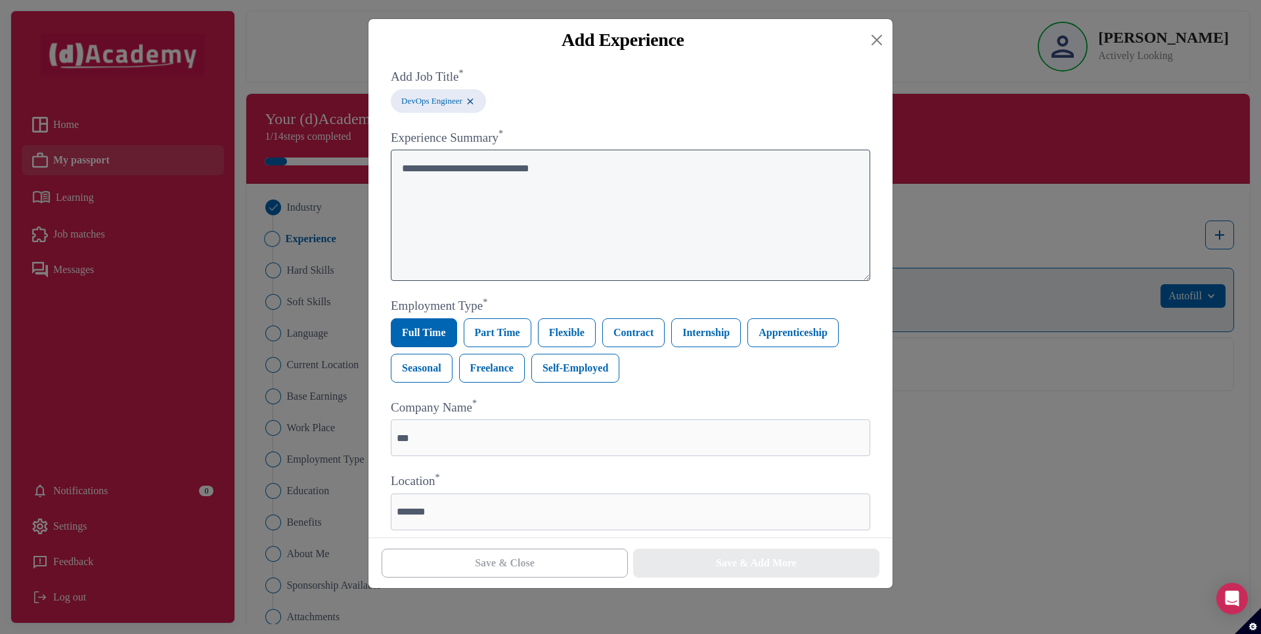
click at [697, 267] on textarea at bounding box center [630, 215] width 479 height 131
type textarea "*"
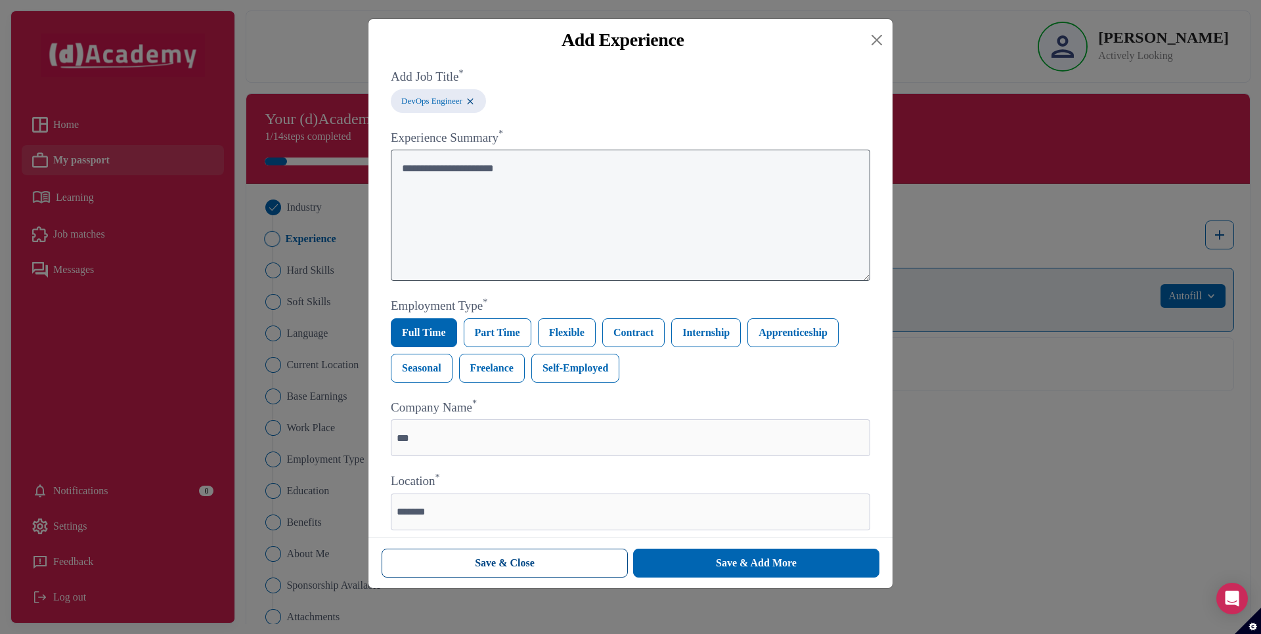
type textarea "**********"
click at [598, 576] on button "Save & Close" at bounding box center [504, 563] width 246 height 29
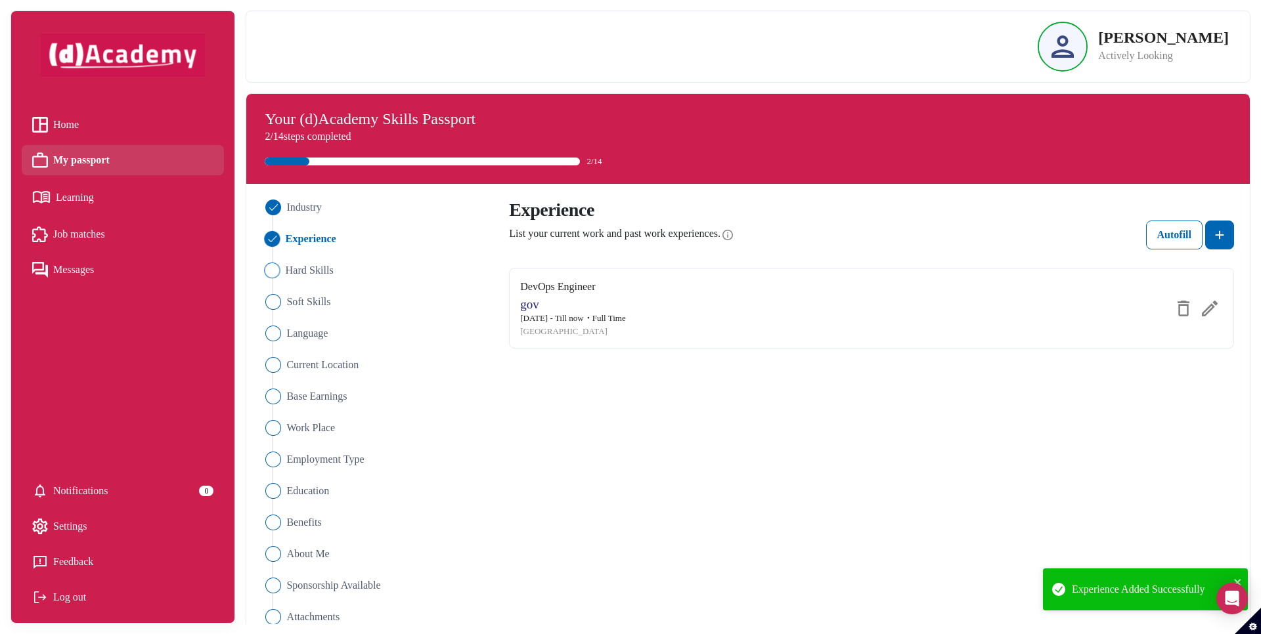
click at [311, 270] on span "Hard Skills" at bounding box center [310, 271] width 48 height 16
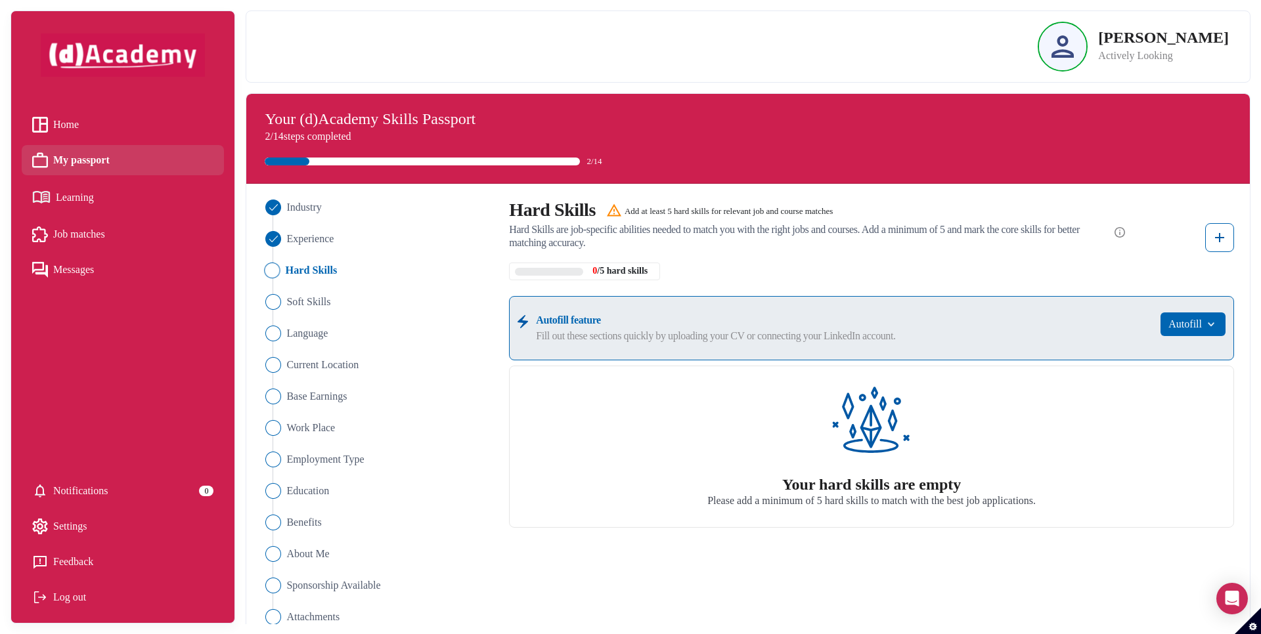
click at [721, 469] on div "Your hard skills are empty Please add a minimum of 5 hard skills to match with …" at bounding box center [871, 447] width 725 height 162
click at [1213, 241] on img at bounding box center [1219, 238] width 16 height 16
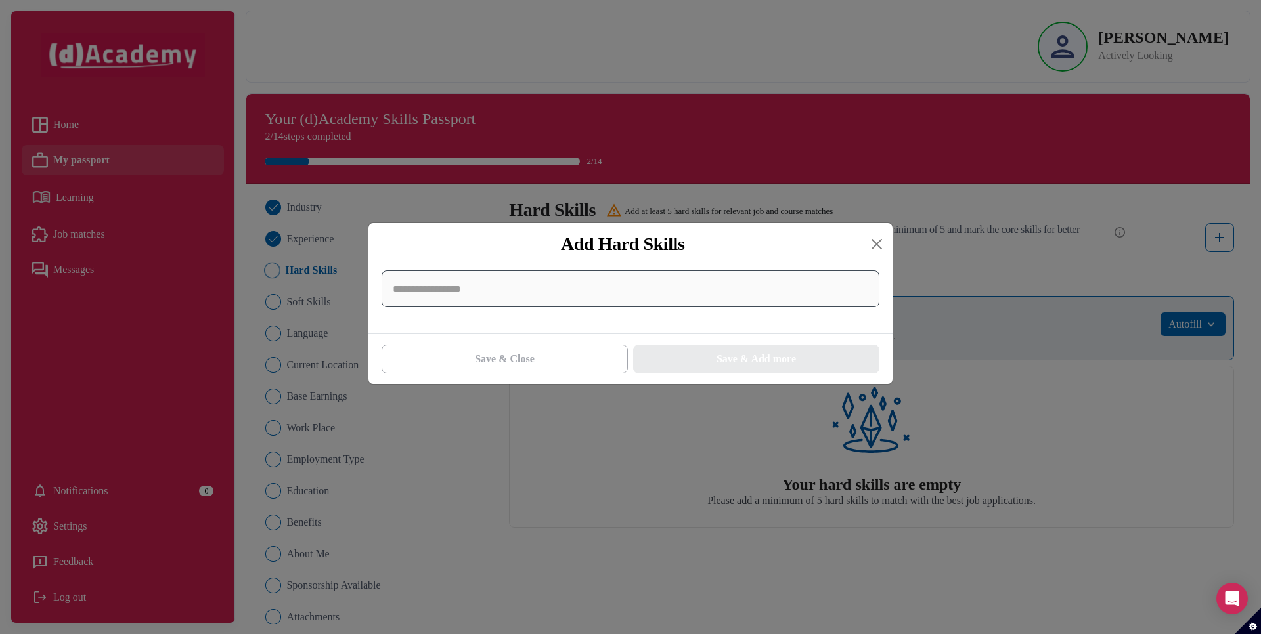
click at [791, 307] on input at bounding box center [630, 289] width 498 height 37
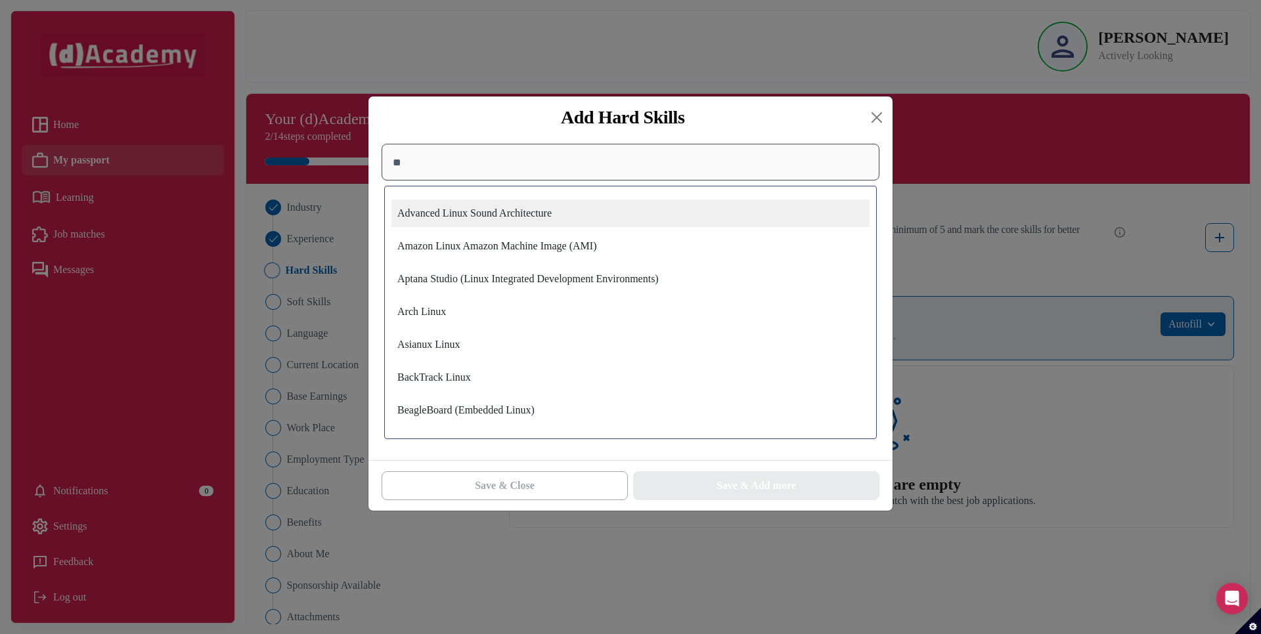
type input "*"
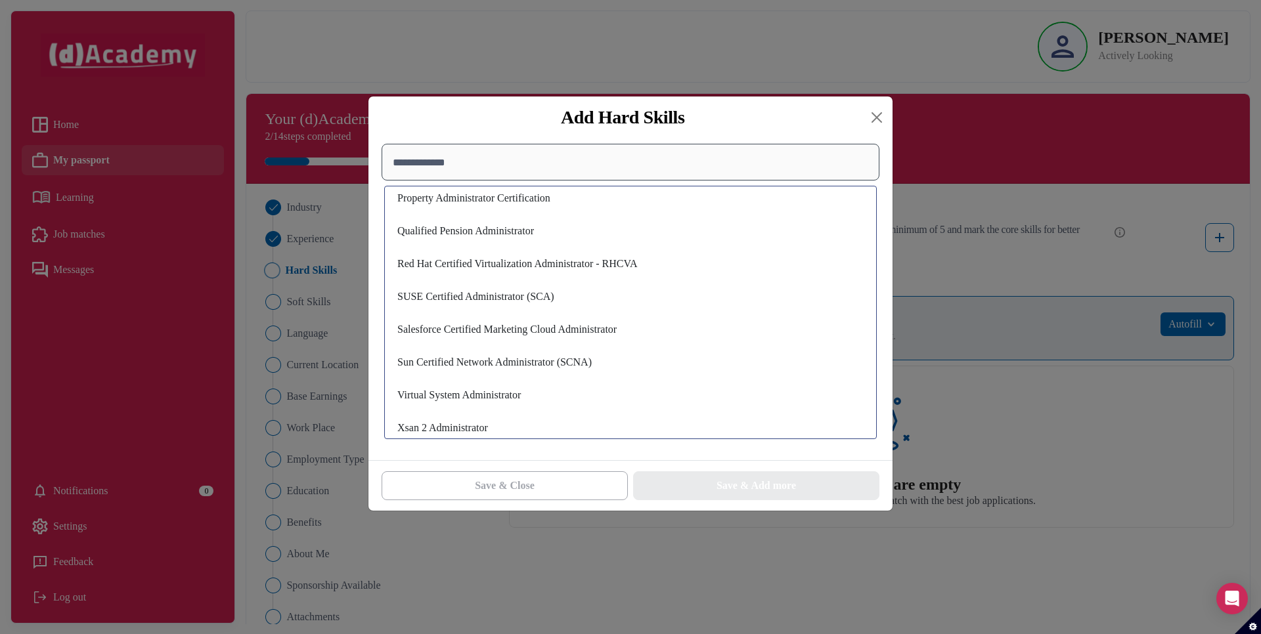
scroll to position [567, 0]
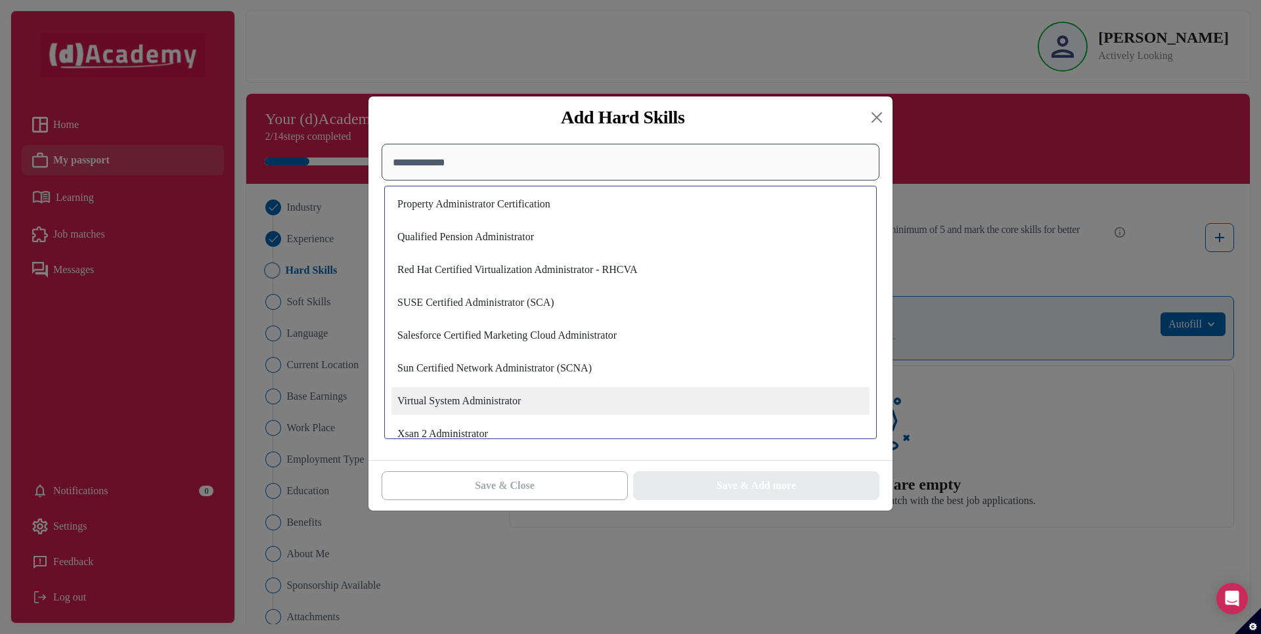
type input "**********"
click at [514, 406] on div "Virtual System Administrator" at bounding box center [630, 401] width 478 height 28
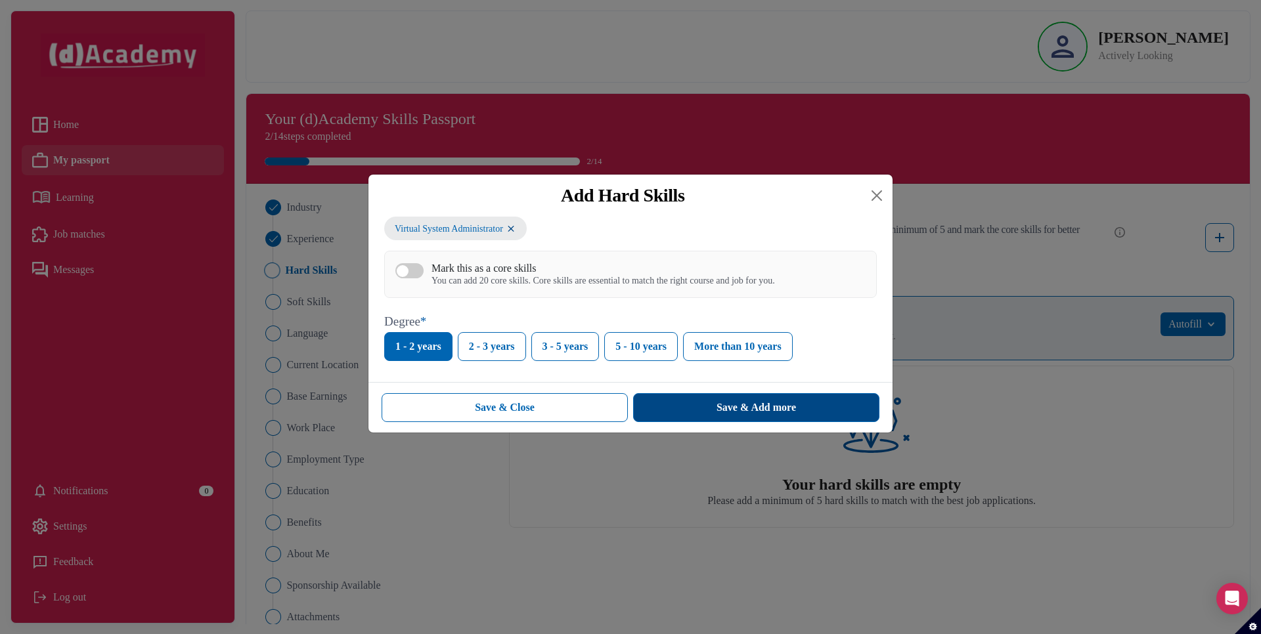
click at [638, 406] on button "Save & Add more" at bounding box center [756, 407] width 246 height 29
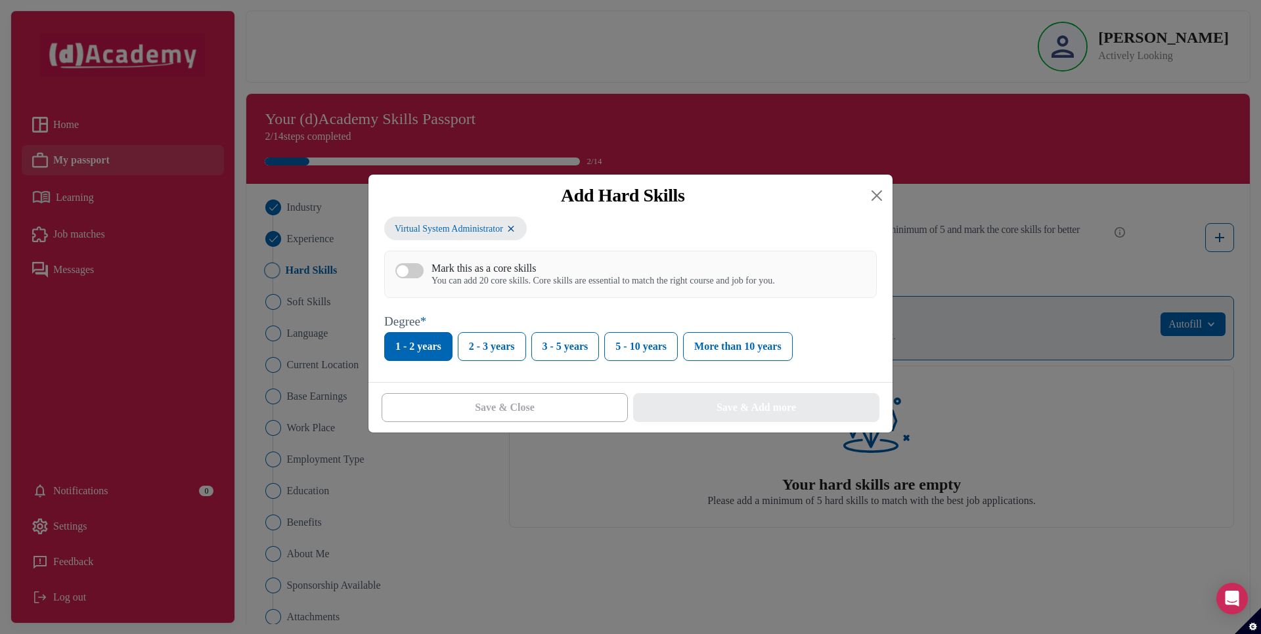
click at [555, 227] on div "Virtual System Administrator Mark this as a core skills You can add 20 core ski…" at bounding box center [630, 289] width 492 height 144
click at [882, 190] on button "Close" at bounding box center [876, 195] width 21 height 21
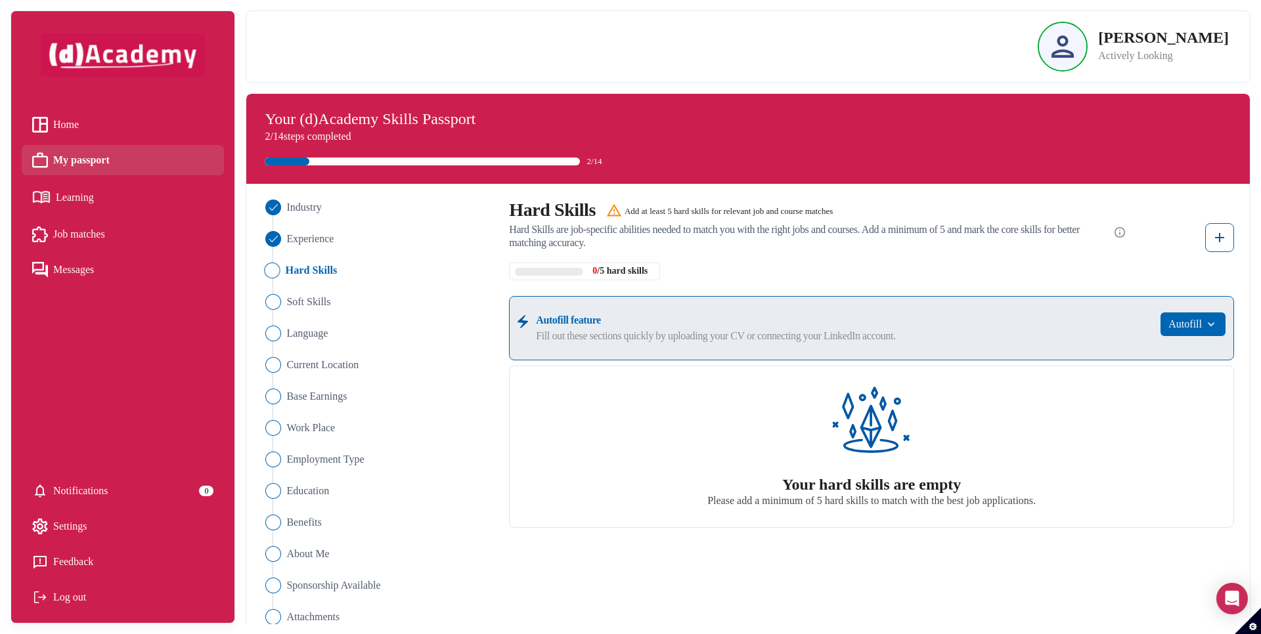
click at [152, 123] on link "Home" at bounding box center [122, 125] width 181 height 20
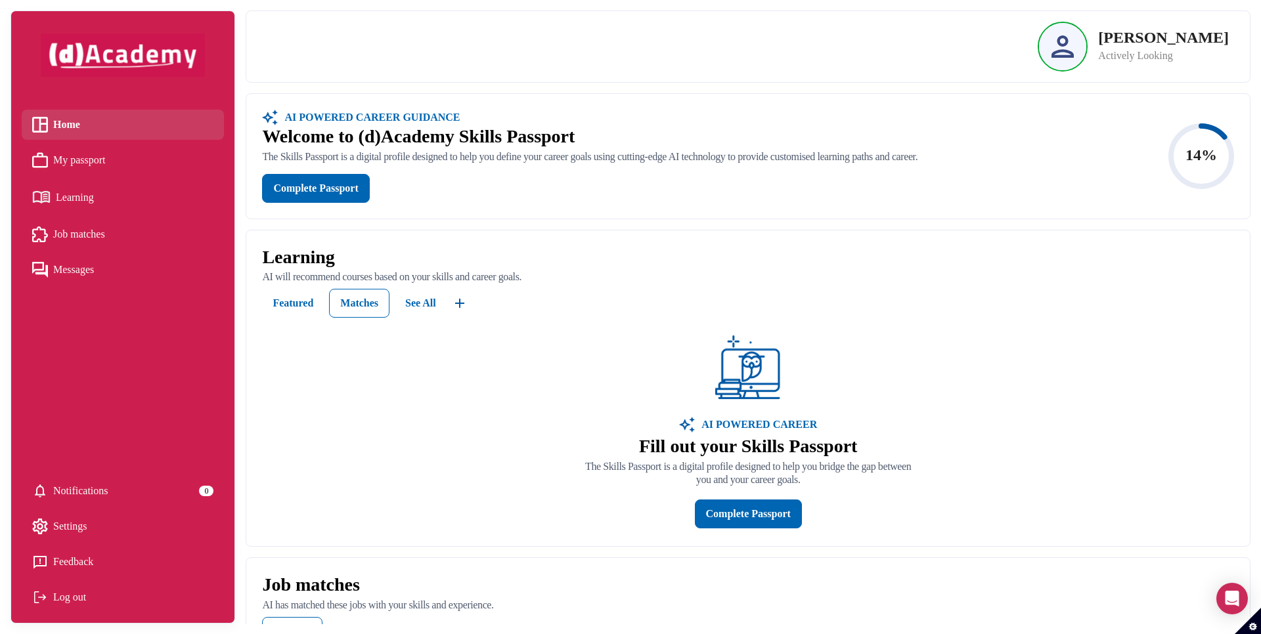
click at [77, 201] on span "Learning" at bounding box center [75, 198] width 38 height 20
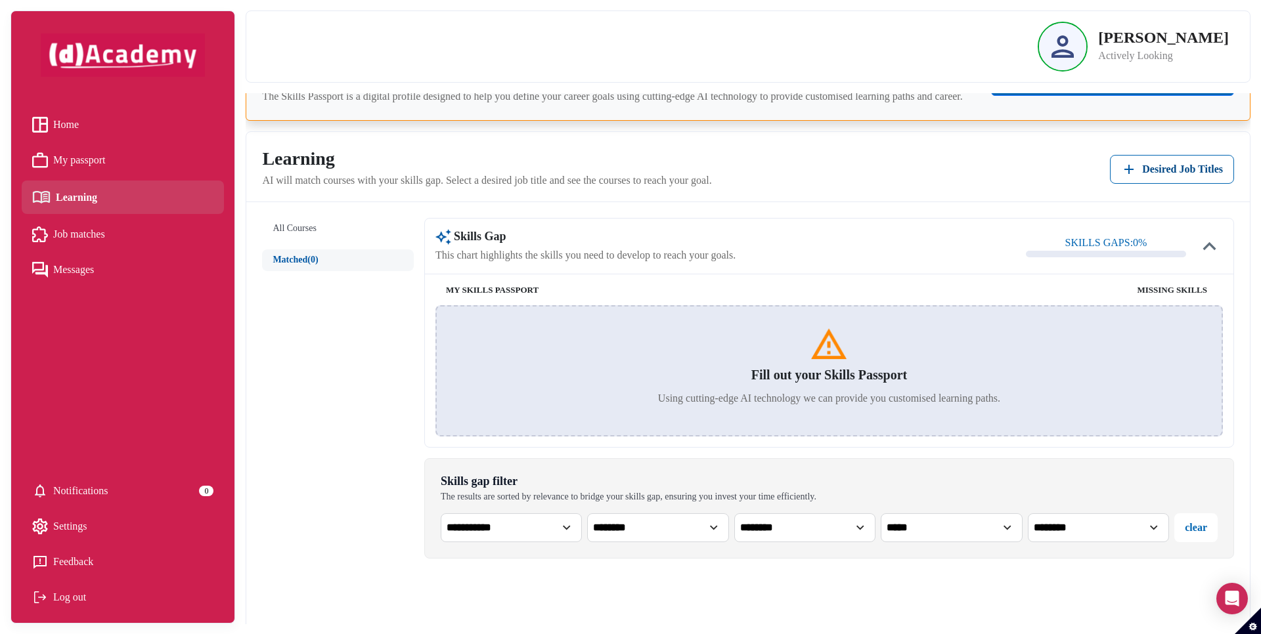
scroll to position [36, 0]
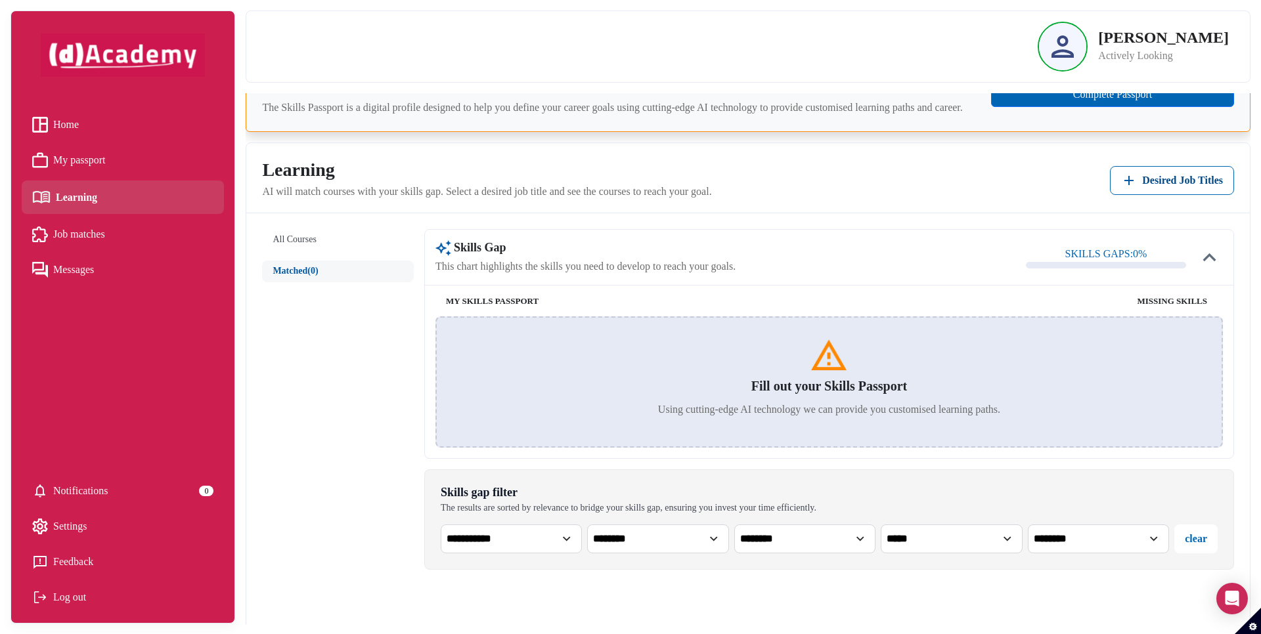
click at [146, 241] on link "Job matches" at bounding box center [122, 235] width 181 height 20
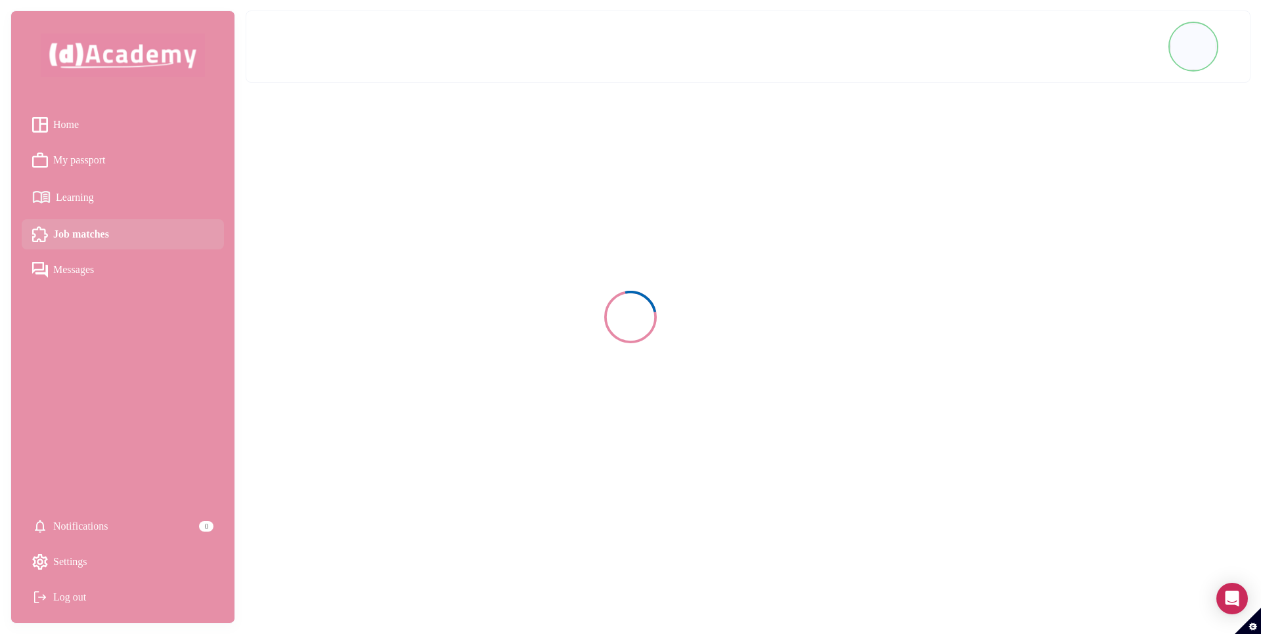
click at [1175, 51] on div at bounding box center [630, 317] width 1261 height 634
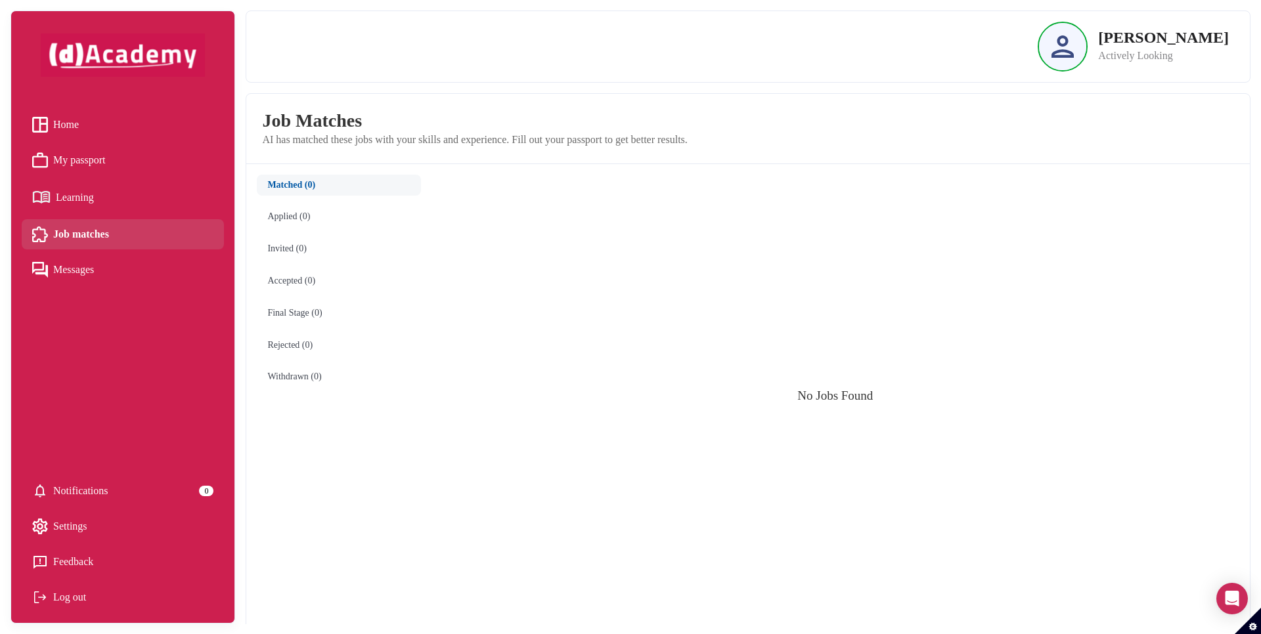
click at [1151, 46] on div "Hannes Kraavi Actively Looking" at bounding box center [1163, 47] width 131 height 34
click at [1073, 45] on img at bounding box center [1062, 46] width 22 height 22
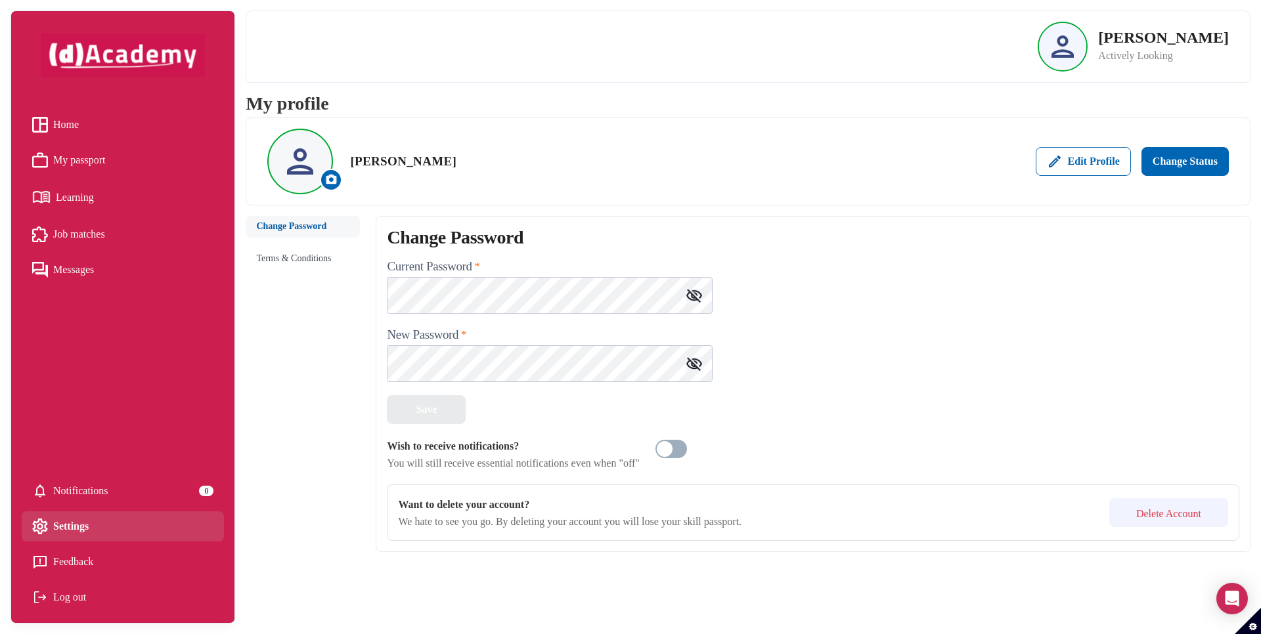
click at [1150, 520] on button "Delete Account" at bounding box center [1168, 512] width 119 height 29
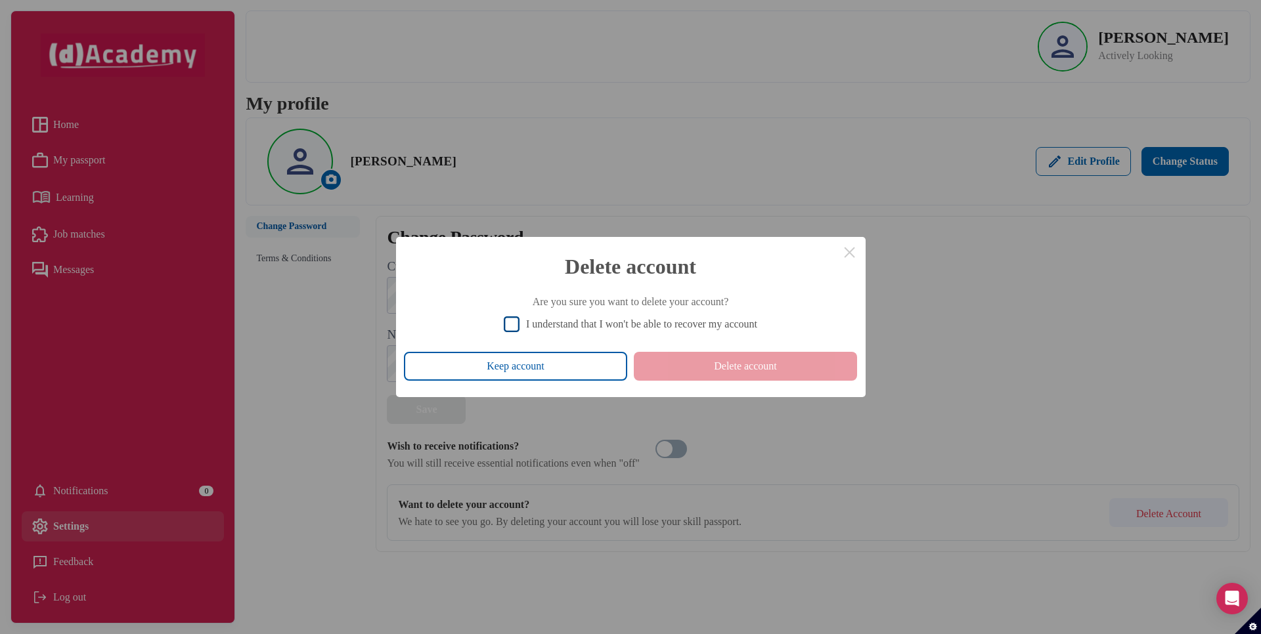
click at [689, 326] on div "I understand that I won't be able to recover my account" at bounding box center [641, 324] width 231 height 12
click at [696, 370] on button "Delete account" at bounding box center [745, 366] width 223 height 29
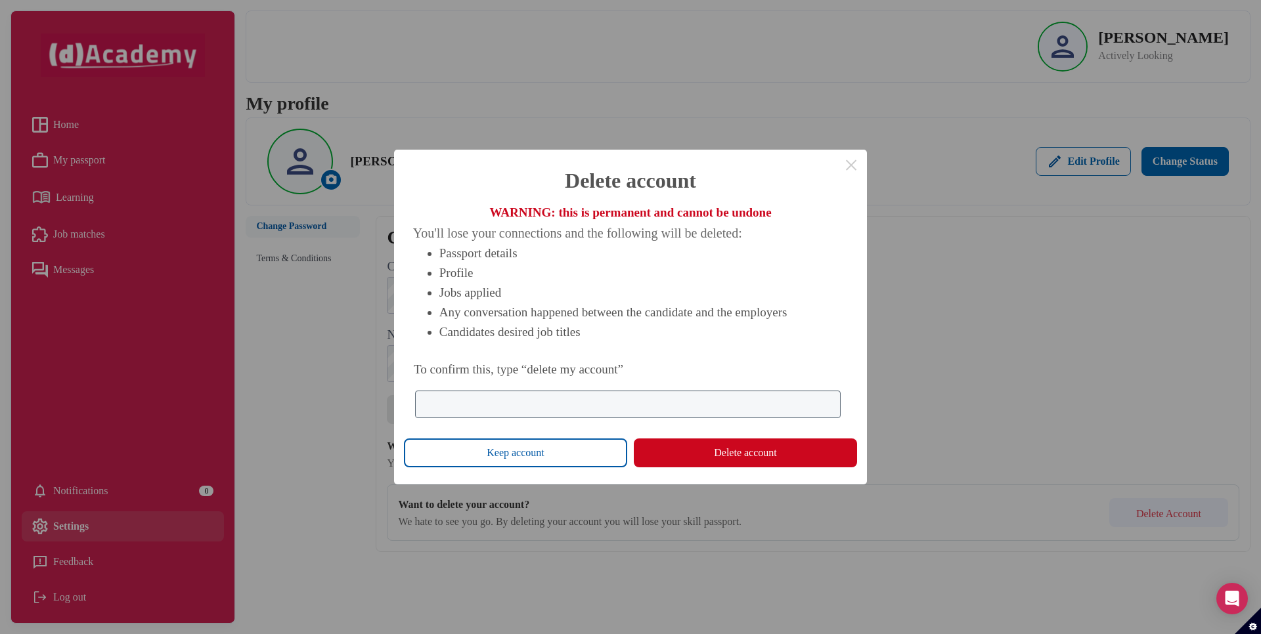
click at [649, 413] on input "To confirm this, type “delete my account”" at bounding box center [627, 405] width 425 height 28
type input "**********"
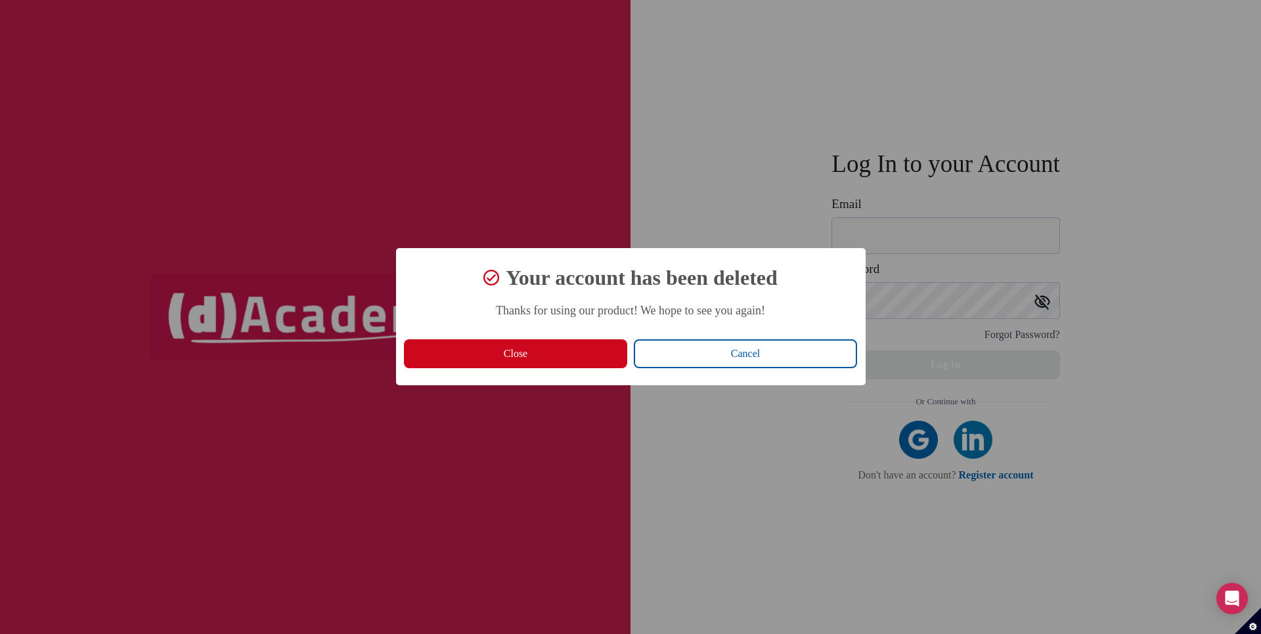
click at [578, 347] on button "Close" at bounding box center [515, 353] width 223 height 29
